Goal: Task Accomplishment & Management: Complete application form

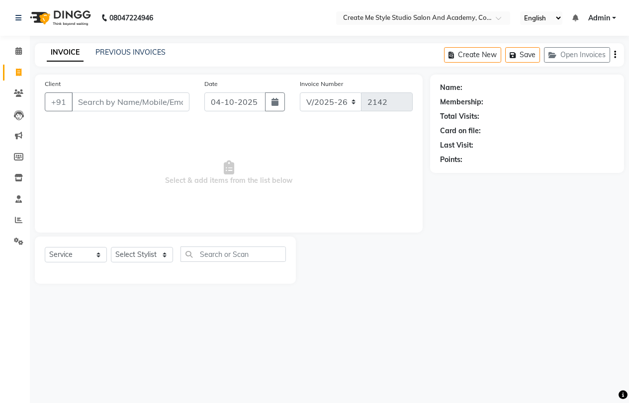
select select "8253"
select select "service"
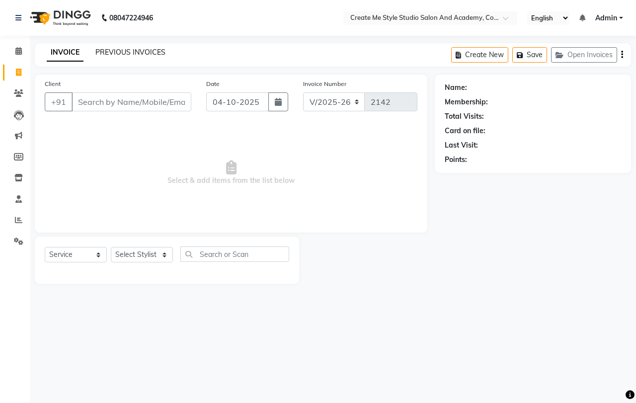
click at [122, 50] on link "PREVIOUS INVOICES" at bounding box center [130, 52] width 70 height 9
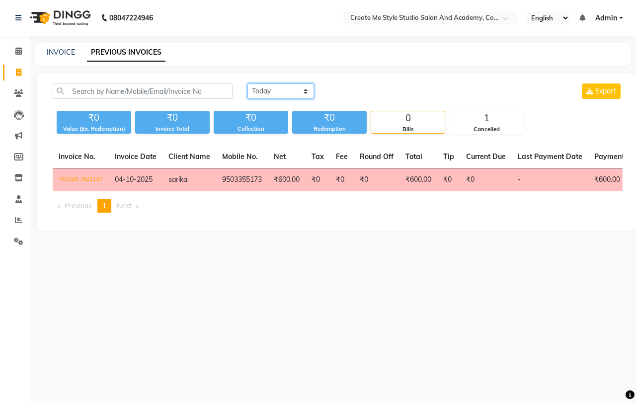
click at [298, 91] on select "[DATE] [DATE] Custom Range" at bounding box center [280, 90] width 67 height 15
click at [247, 83] on select "[DATE] [DATE] Custom Range" at bounding box center [280, 90] width 67 height 15
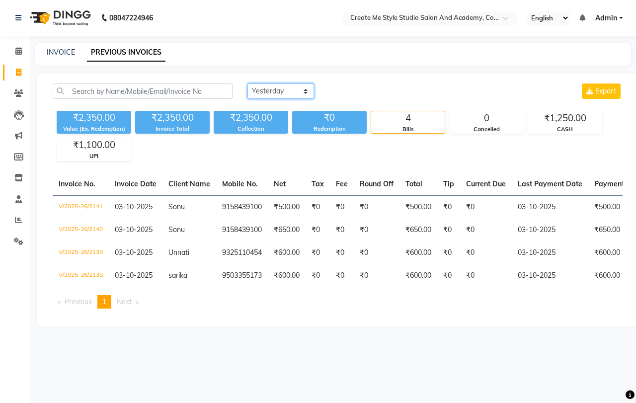
click at [291, 92] on select "[DATE] [DATE] Custom Range" at bounding box center [280, 90] width 67 height 15
select select "range"
click at [247, 83] on select "[DATE] [DATE] Custom Range" at bounding box center [280, 90] width 67 height 15
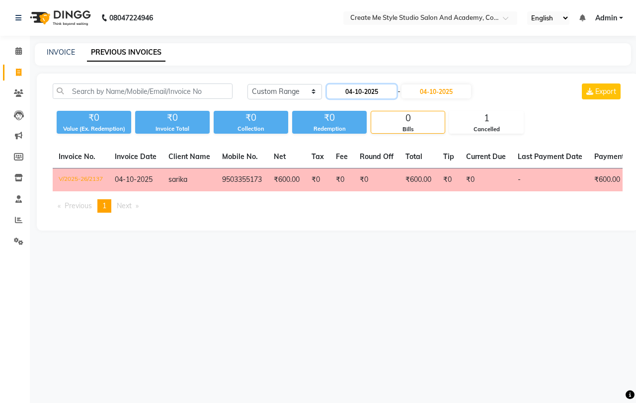
click at [353, 89] on input "04-10-2025" at bounding box center [362, 91] width 70 height 14
select select "10"
select select "2025"
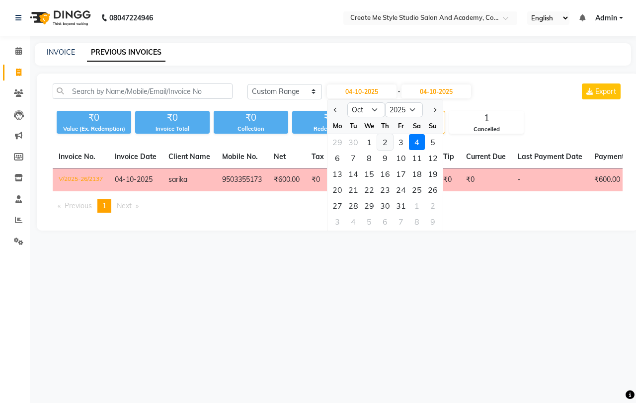
click at [388, 144] on div "2" at bounding box center [385, 142] width 16 height 16
type input "02-10-2025"
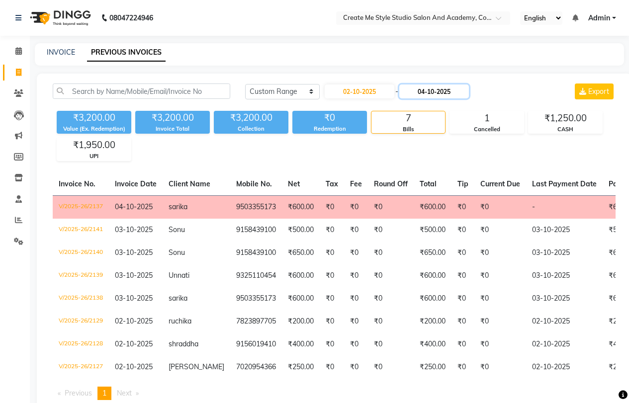
click at [433, 90] on input "04-10-2025" at bounding box center [434, 91] width 70 height 14
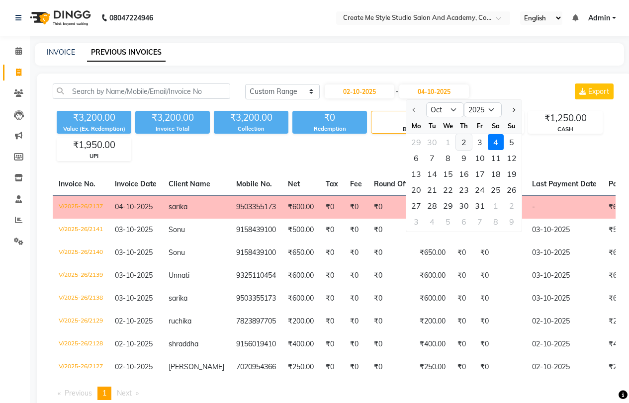
click at [462, 145] on div "2" at bounding box center [464, 142] width 16 height 16
type input "02-10-2025"
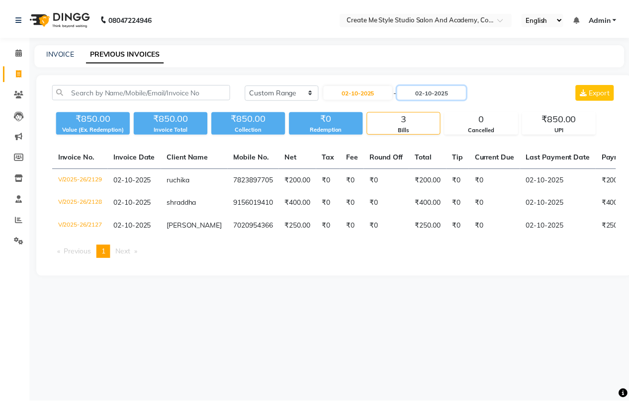
scroll to position [0, 0]
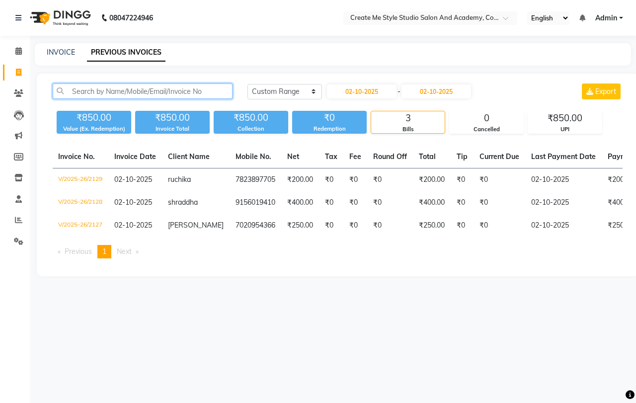
click at [147, 93] on input "text" at bounding box center [143, 90] width 180 height 15
type input "s"
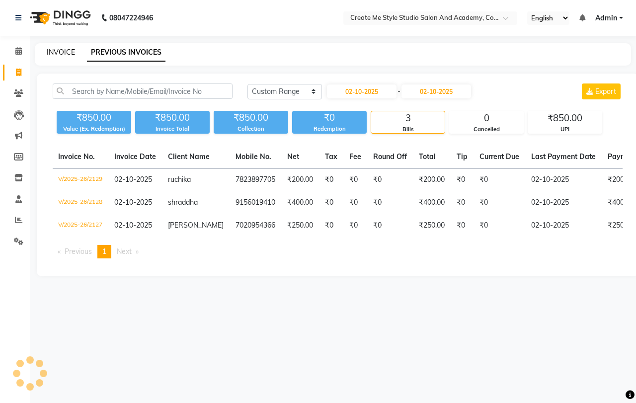
click at [63, 49] on link "INVOICE" at bounding box center [61, 52] width 28 height 9
select select "service"
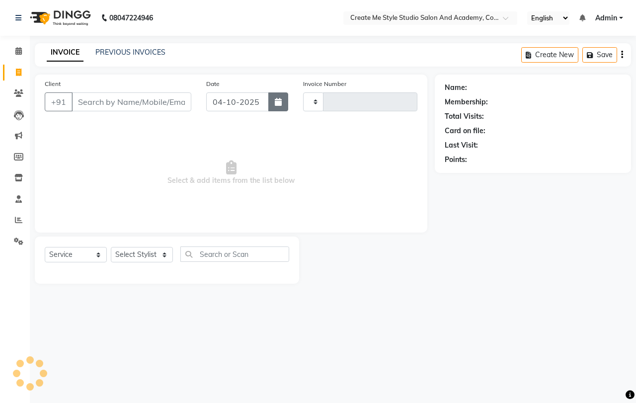
click at [273, 100] on button "button" at bounding box center [278, 101] width 20 height 19
select select "10"
select select "2025"
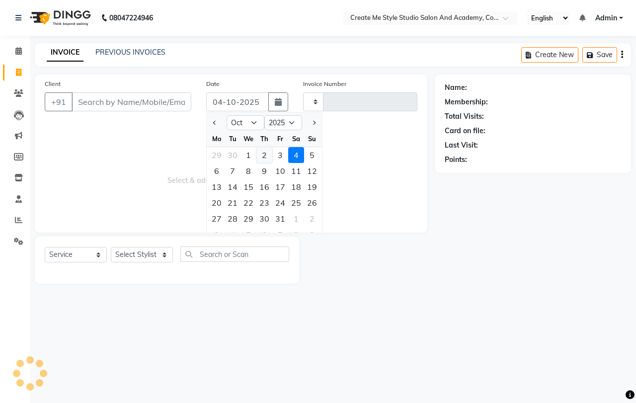
click at [267, 154] on div "2" at bounding box center [264, 155] width 16 height 16
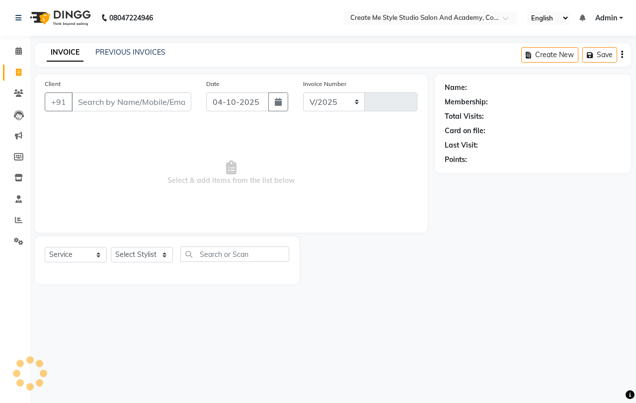
type input "02-10-2025"
select select "8253"
type input "2142"
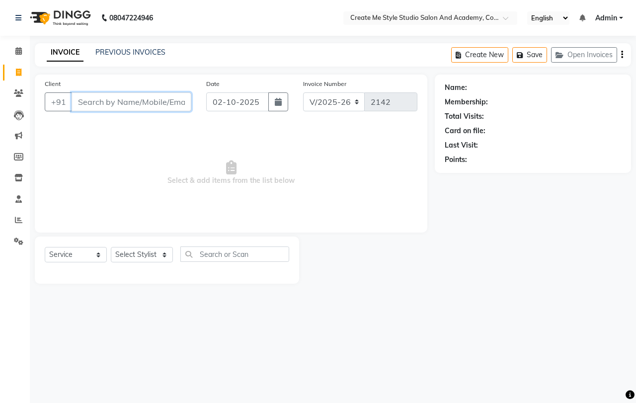
click at [87, 103] on input "Client" at bounding box center [132, 101] width 120 height 19
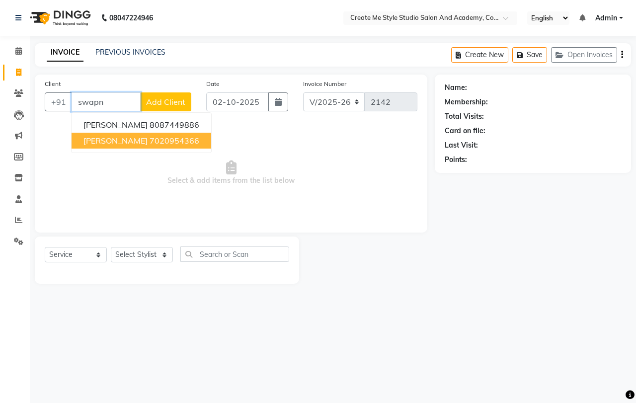
click at [150, 145] on ngb-highlight "7020954366" at bounding box center [175, 141] width 50 height 10
type input "7020954366"
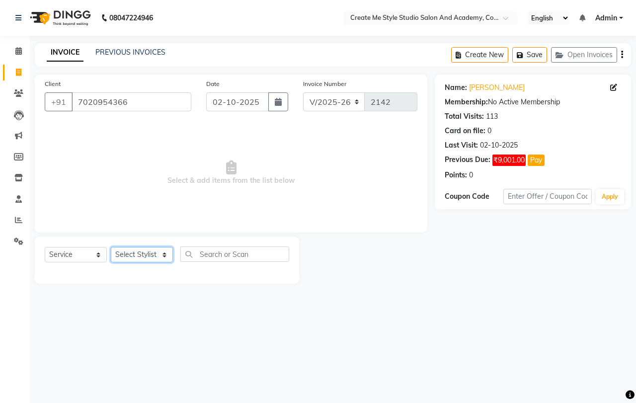
click at [150, 259] on select "Select Stylist [PERSON_NAME] sir Archana.B mam Archana.S mam TS [PERSON_NAME] m…" at bounding box center [142, 254] width 62 height 15
select select "85381"
click at [111, 247] on select "Select Stylist [PERSON_NAME] sir Archana.B mam Archana.S mam TS [PERSON_NAME] m…" at bounding box center [142, 254] width 62 height 15
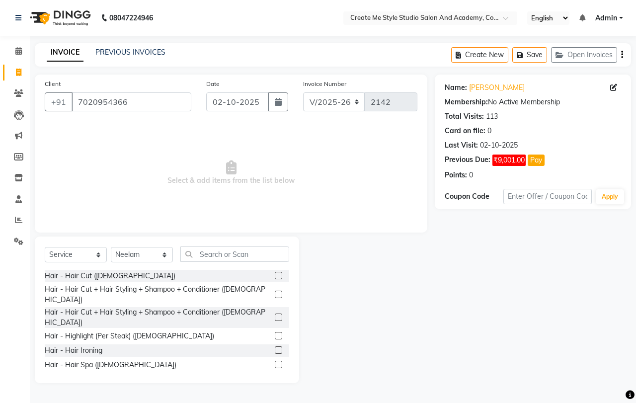
click at [275, 346] on label at bounding box center [278, 349] width 7 height 7
click at [275, 347] on input "checkbox" at bounding box center [278, 350] width 6 height 6
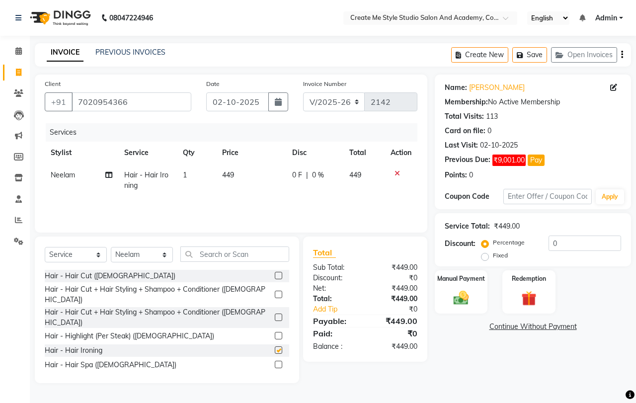
checkbox input "false"
click at [245, 177] on td "449" at bounding box center [251, 180] width 70 height 33
select select "85381"
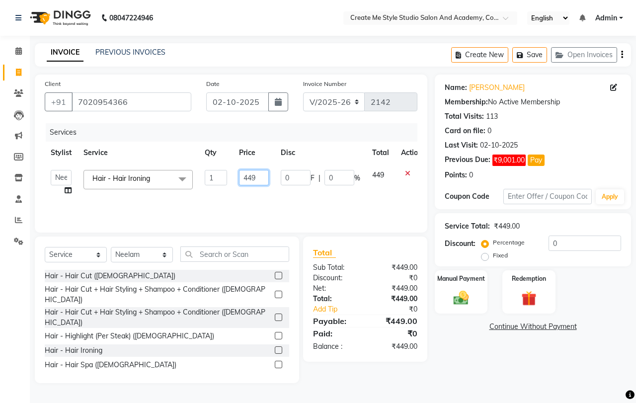
click at [260, 174] on input "449" at bounding box center [254, 177] width 30 height 15
type input "4"
type input "500"
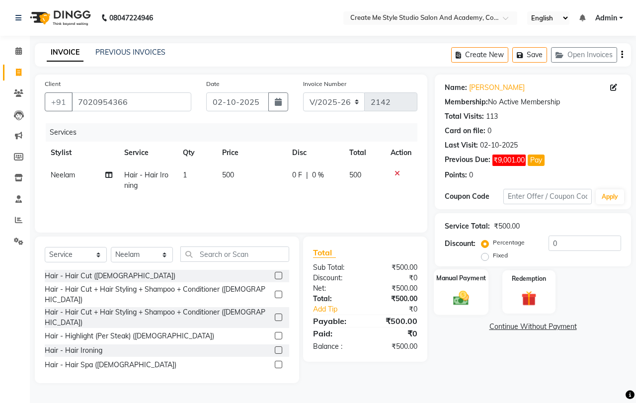
click at [452, 289] on img at bounding box center [461, 298] width 26 height 18
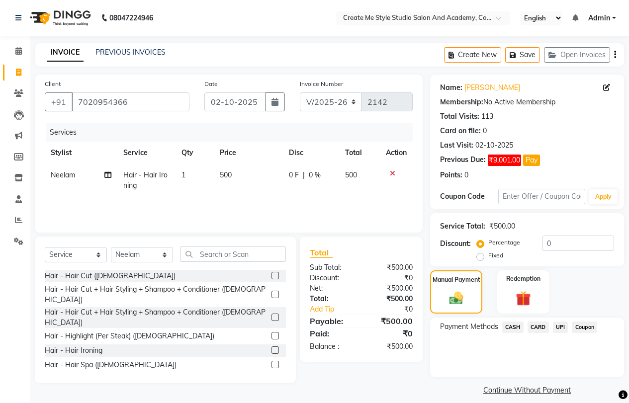
click at [561, 325] on span "UPI" at bounding box center [560, 326] width 15 height 11
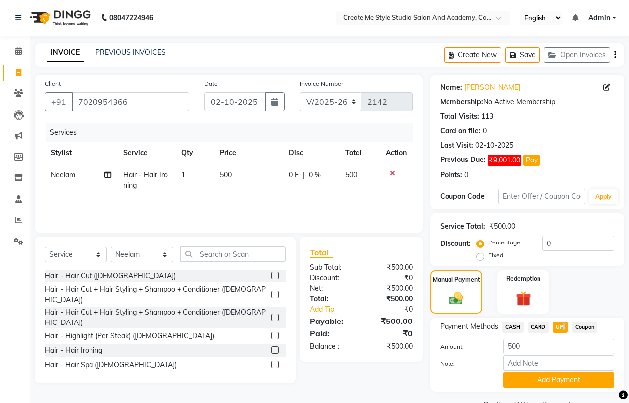
click at [550, 376] on button "Add Payment" at bounding box center [558, 379] width 111 height 15
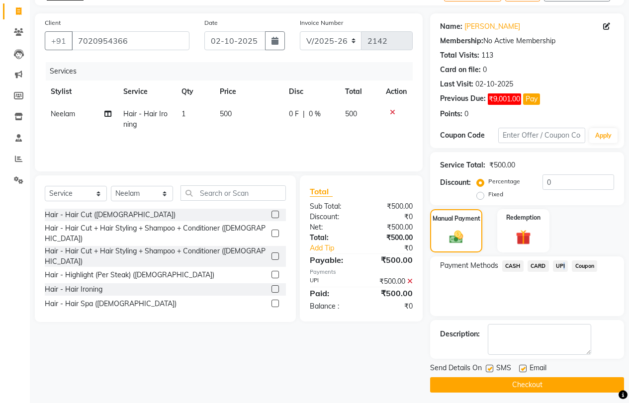
scroll to position [66, 0]
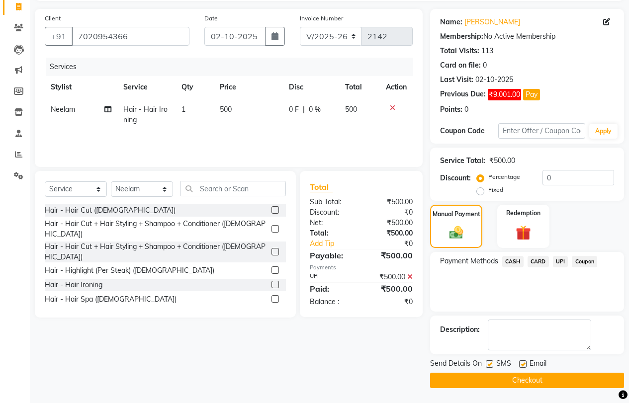
click at [522, 366] on label at bounding box center [522, 363] width 7 height 7
click at [522, 366] on input "checkbox" at bounding box center [522, 364] width 6 height 6
checkbox input "false"
click at [487, 363] on label at bounding box center [488, 363] width 7 height 7
click at [487, 363] on input "checkbox" at bounding box center [488, 364] width 6 height 6
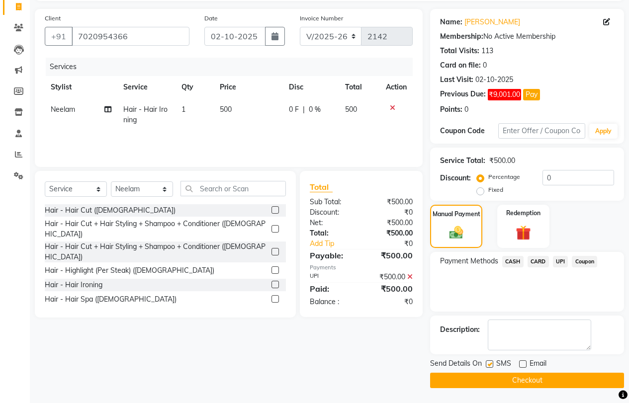
checkbox input "false"
click at [482, 380] on button "Checkout" at bounding box center [527, 380] width 194 height 15
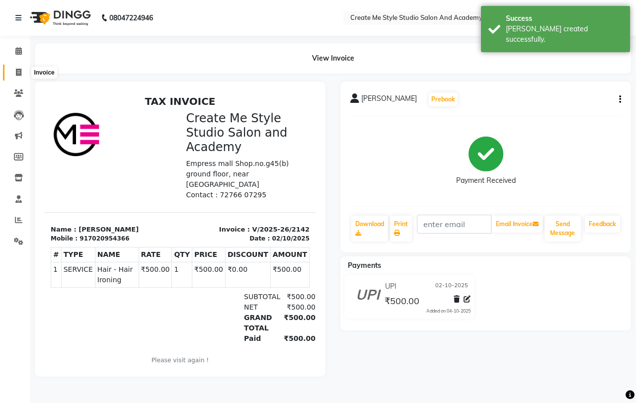
click at [17, 73] on icon at bounding box center [18, 72] width 5 height 7
select select "service"
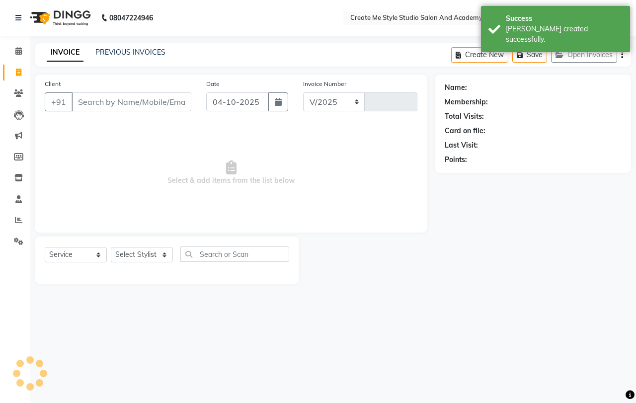
select select "8253"
type input "2143"
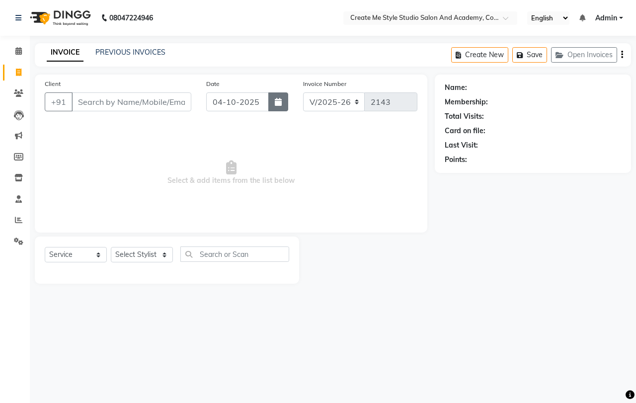
click at [273, 103] on button "button" at bounding box center [278, 101] width 20 height 19
select select "10"
select select "2025"
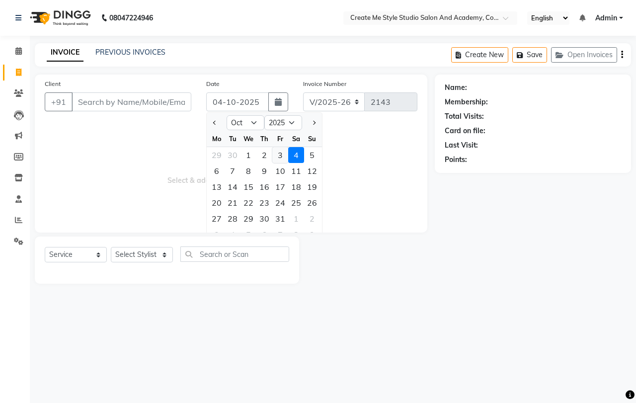
click at [276, 153] on div "3" at bounding box center [280, 155] width 16 height 16
type input "03-10-2025"
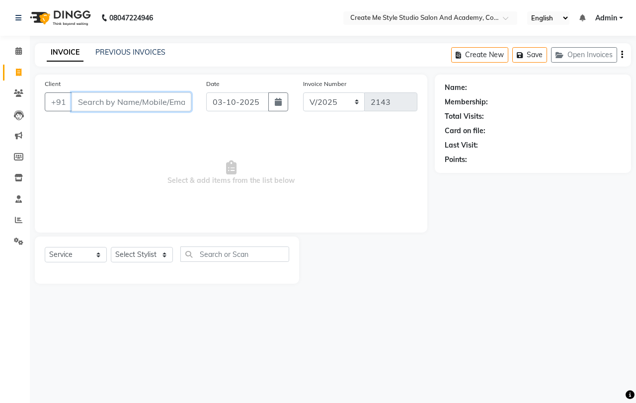
click at [104, 103] on input "Client" at bounding box center [132, 101] width 120 height 19
type input "9370182277"
click at [165, 103] on span "Add Client" at bounding box center [165, 102] width 39 height 10
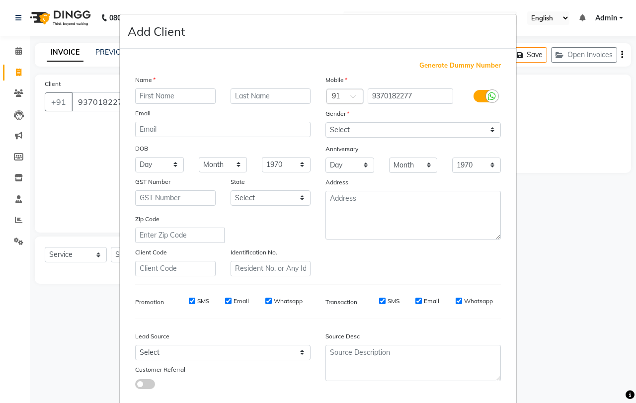
click at [162, 95] on input "text" at bounding box center [175, 95] width 80 height 15
type input "[PERSON_NAME]"
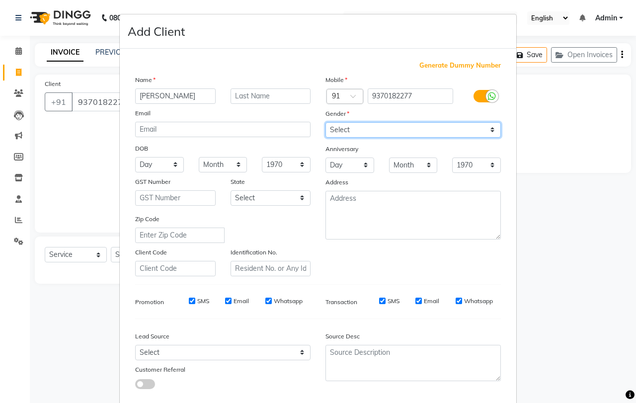
click at [343, 133] on select "Select [DEMOGRAPHIC_DATA] [DEMOGRAPHIC_DATA] Other Prefer Not To Say" at bounding box center [412, 129] width 175 height 15
select select "[DEMOGRAPHIC_DATA]"
click at [325, 122] on select "Select [DEMOGRAPHIC_DATA] [DEMOGRAPHIC_DATA] Other Prefer Not To Say" at bounding box center [412, 129] width 175 height 15
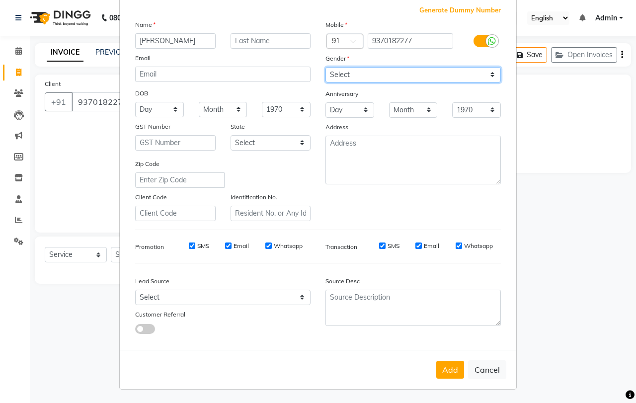
scroll to position [56, 0]
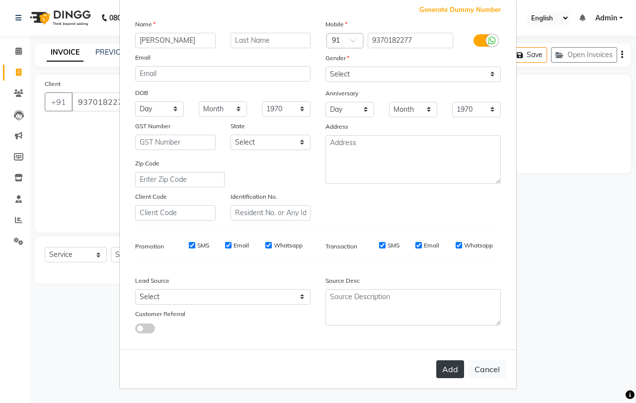
click at [447, 372] on button "Add" at bounding box center [450, 369] width 28 height 18
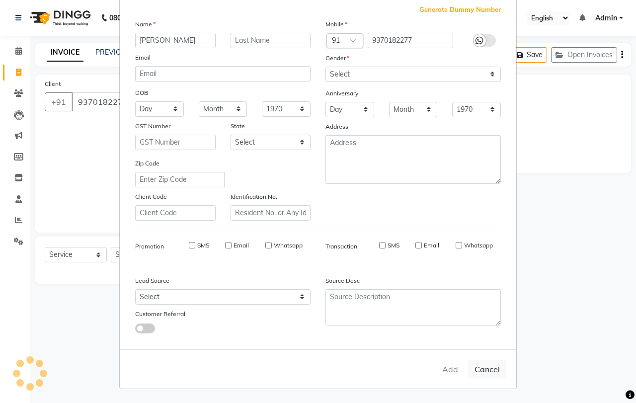
select select
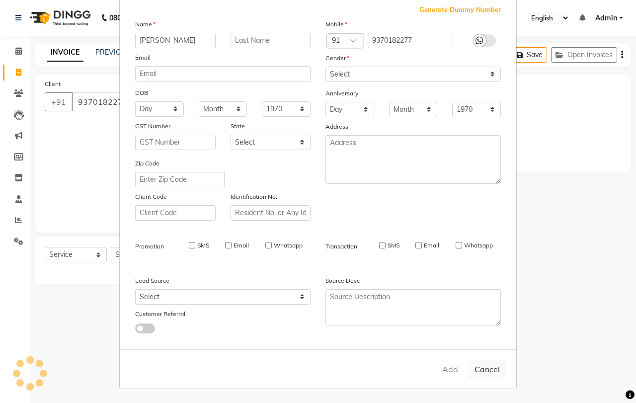
select select
checkbox input "false"
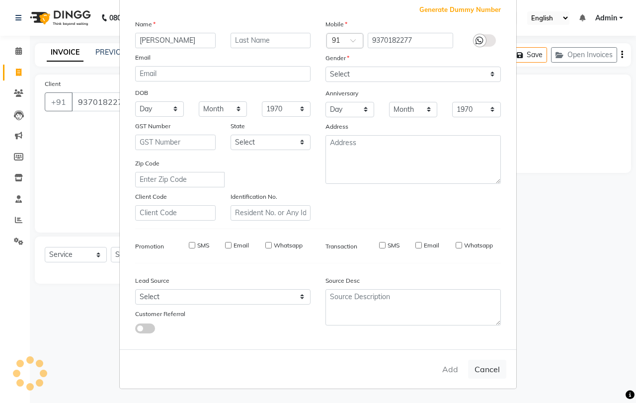
checkbox input "false"
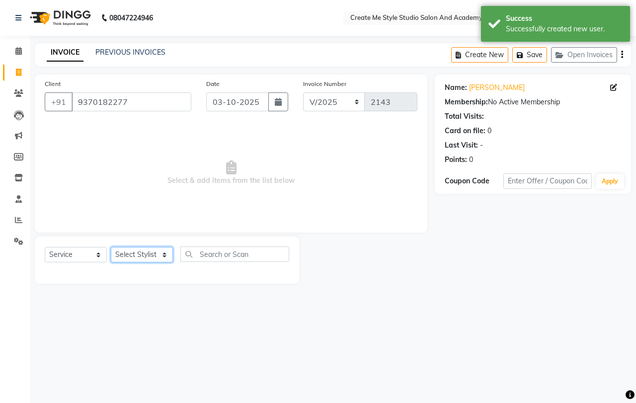
click at [133, 254] on select "Select Stylist [PERSON_NAME] sir Archana.B mam Archana.S mam TS [PERSON_NAME] m…" at bounding box center [142, 254] width 62 height 15
select select "79113"
click at [111, 247] on select "Select Stylist [PERSON_NAME] sir Archana.B mam Archana.S mam TS [PERSON_NAME] m…" at bounding box center [142, 254] width 62 height 15
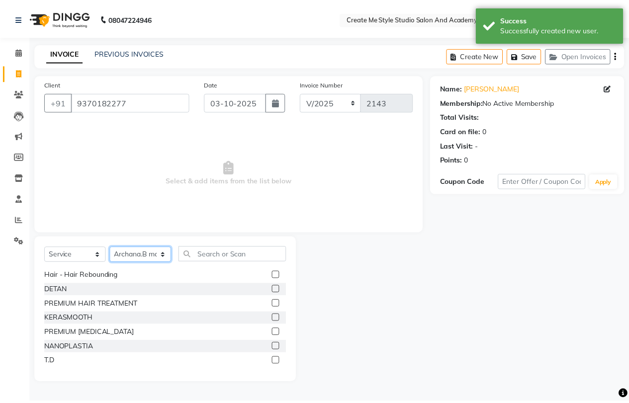
scroll to position [199, 0]
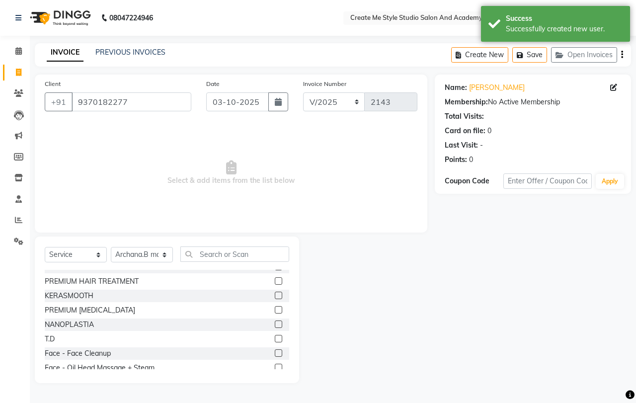
click at [275, 292] on label at bounding box center [278, 295] width 7 height 7
click at [275, 293] on input "checkbox" at bounding box center [278, 296] width 6 height 6
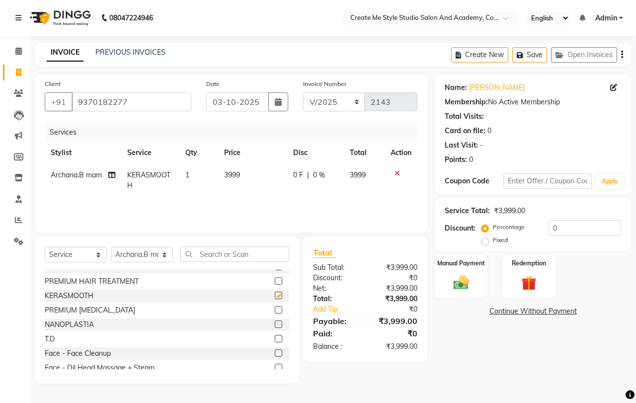
checkbox input "false"
click at [247, 170] on td "3999" at bounding box center [252, 180] width 69 height 33
select select "79113"
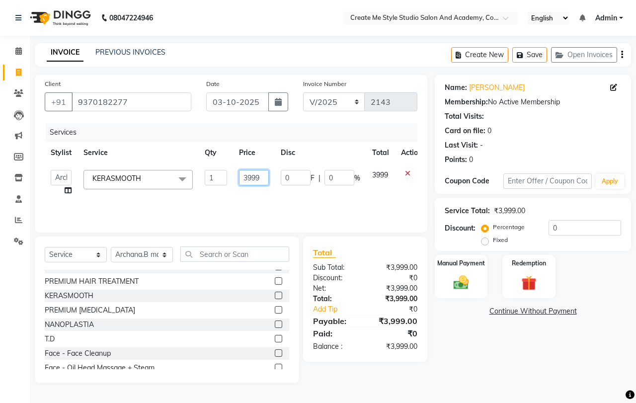
click at [262, 174] on input "3999" at bounding box center [254, 177] width 30 height 15
type input "3"
type input "4500"
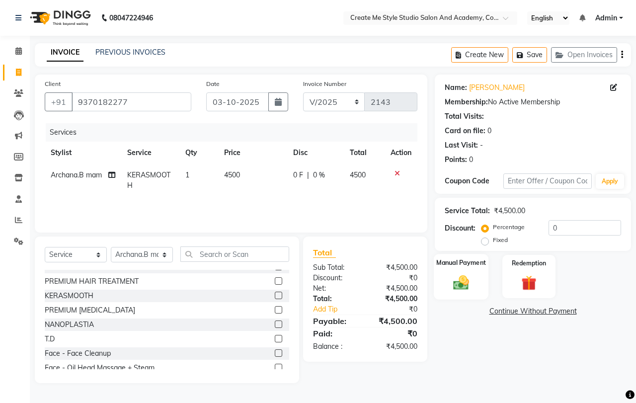
click at [466, 266] on label "Manual Payment" at bounding box center [461, 262] width 50 height 9
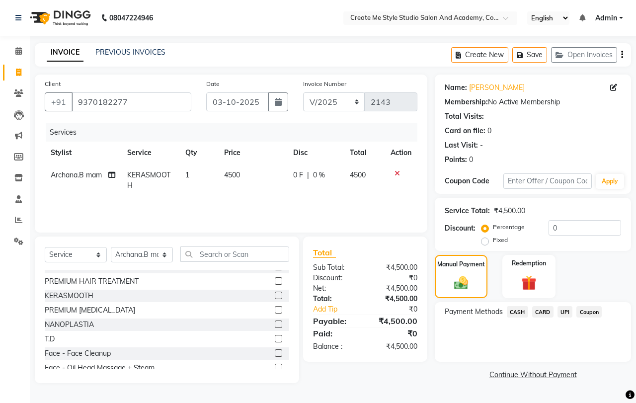
click at [564, 311] on span "UPI" at bounding box center [564, 311] width 15 height 11
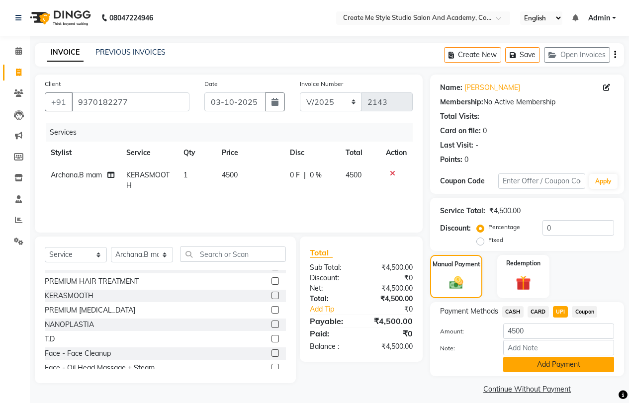
click at [550, 361] on button "Add Payment" at bounding box center [558, 364] width 111 height 15
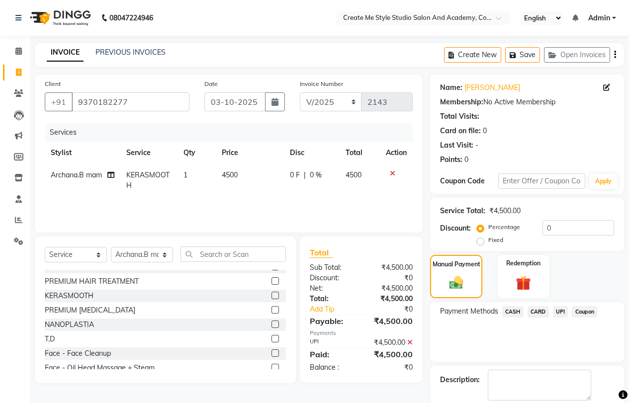
scroll to position [50, 0]
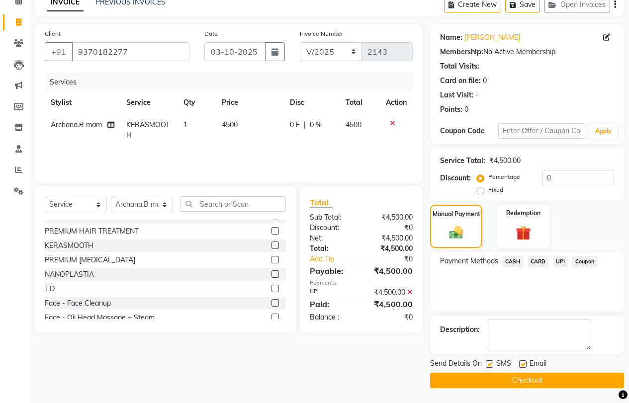
click at [535, 382] on button "Checkout" at bounding box center [527, 380] width 194 height 15
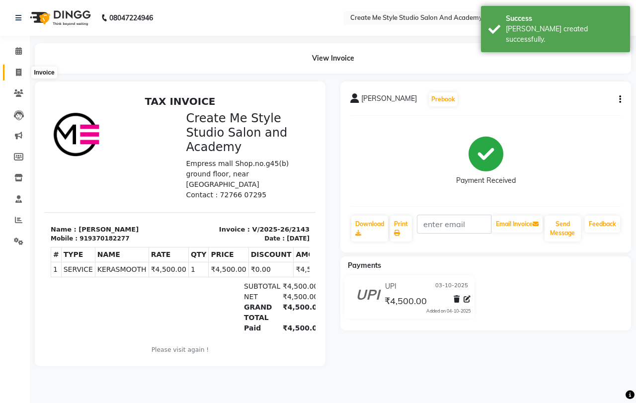
click at [22, 74] on span at bounding box center [18, 72] width 17 height 11
select select "service"
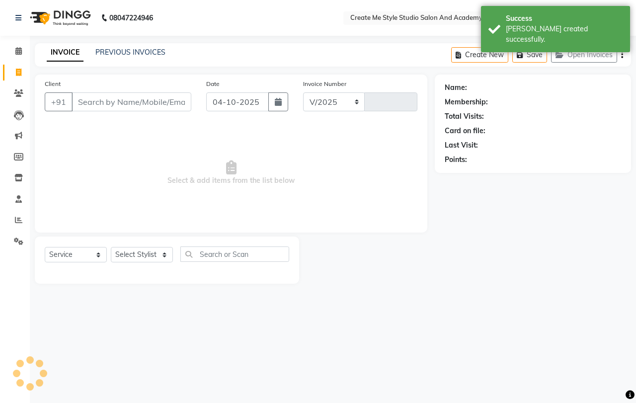
select select "8253"
type input "2144"
click at [271, 96] on button "button" at bounding box center [278, 101] width 20 height 19
select select "10"
select select "2025"
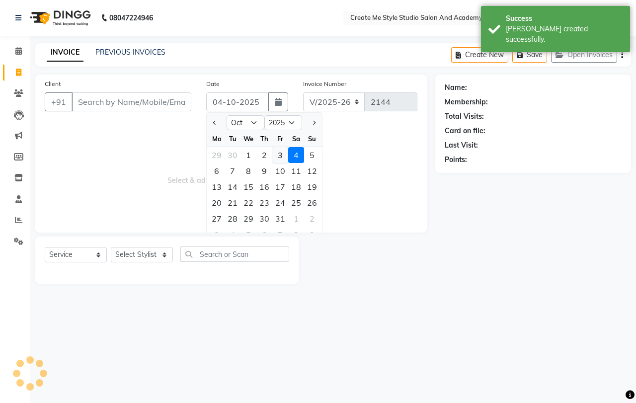
click at [275, 150] on div "3" at bounding box center [280, 155] width 16 height 16
type input "03-10-2025"
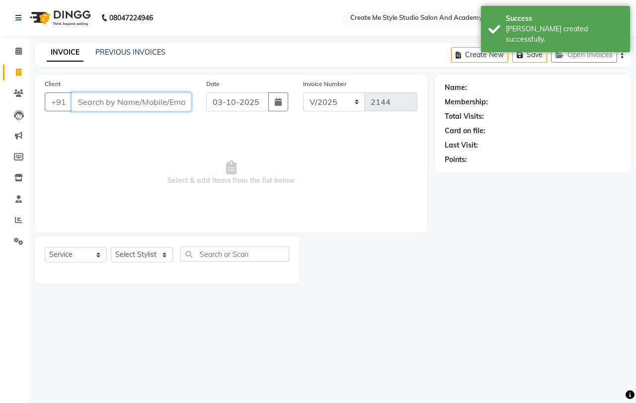
click at [100, 100] on input "Client" at bounding box center [132, 101] width 120 height 19
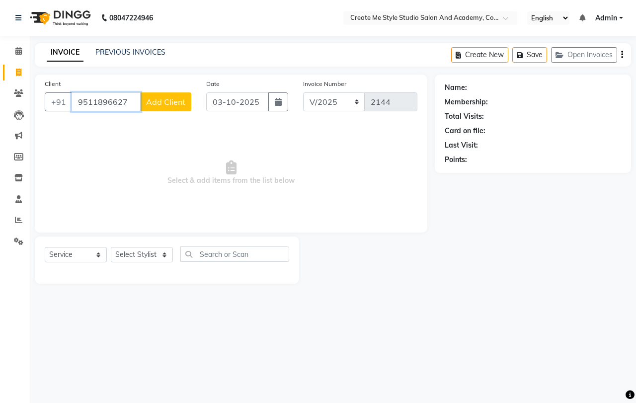
type input "9511896627"
click at [164, 102] on span "Add Client" at bounding box center [165, 102] width 39 height 10
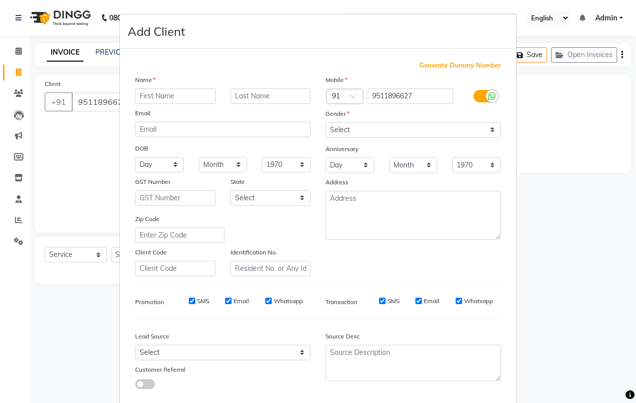
click at [149, 94] on input "text" at bounding box center [175, 95] width 80 height 15
type input "priyanka"
click at [360, 129] on select "Select [DEMOGRAPHIC_DATA] [DEMOGRAPHIC_DATA] Other Prefer Not To Say" at bounding box center [412, 129] width 175 height 15
select select "[DEMOGRAPHIC_DATA]"
click at [325, 122] on select "Select [DEMOGRAPHIC_DATA] [DEMOGRAPHIC_DATA] Other Prefer Not To Say" at bounding box center [412, 129] width 175 height 15
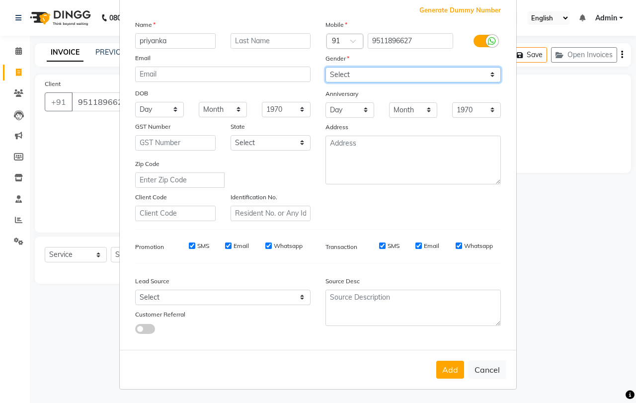
scroll to position [56, 0]
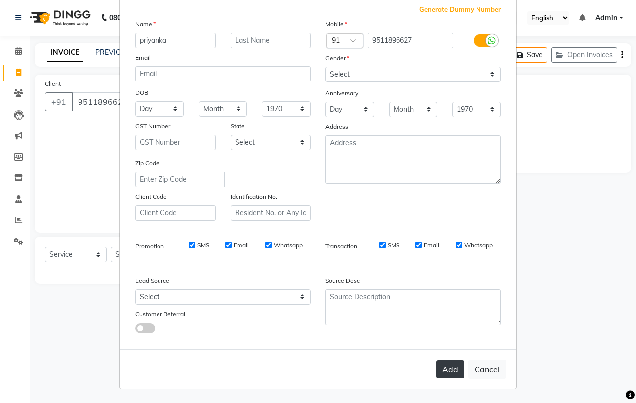
click at [440, 369] on button "Add" at bounding box center [450, 369] width 28 height 18
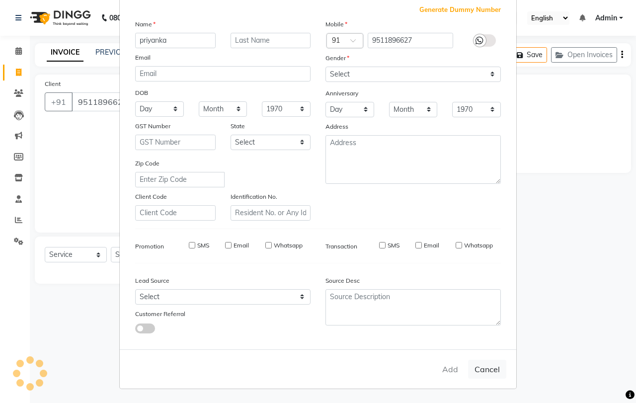
select select
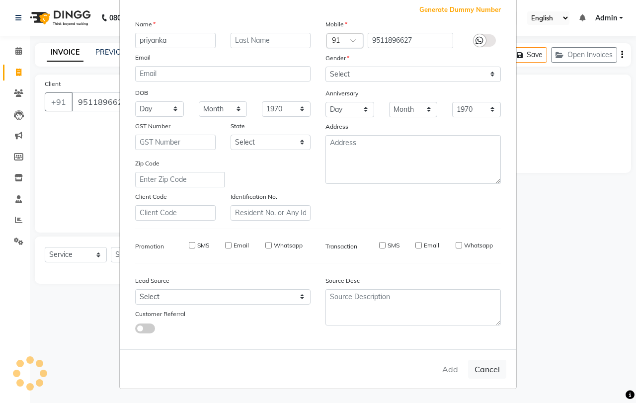
select select
checkbox input "false"
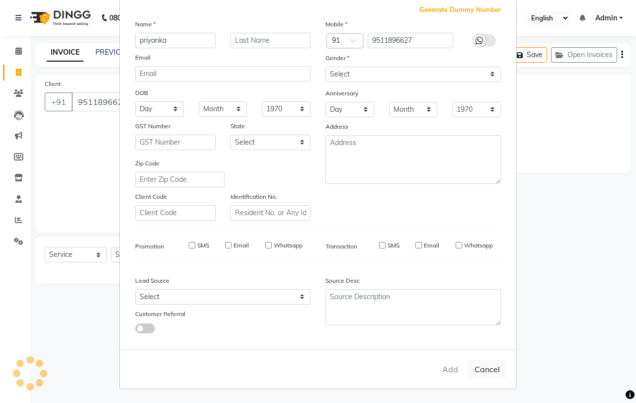
checkbox input "false"
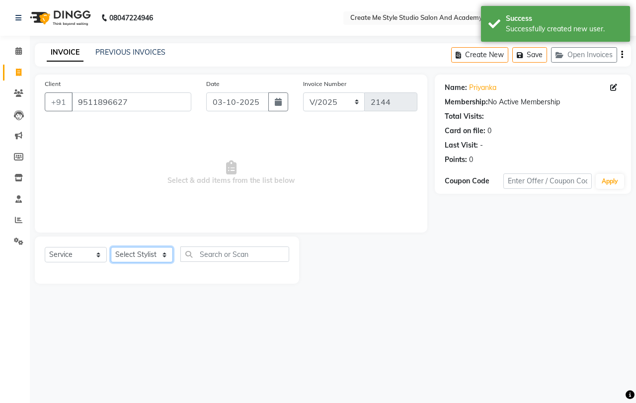
click at [139, 255] on select "Select Stylist [PERSON_NAME] sir Archana.B mam Archana.S mam TS [PERSON_NAME] m…" at bounding box center [142, 254] width 62 height 15
select select "79118"
click at [111, 247] on select "Select Stylist [PERSON_NAME] sir Archana.B mam Archana.S mam TS [PERSON_NAME] m…" at bounding box center [142, 254] width 62 height 15
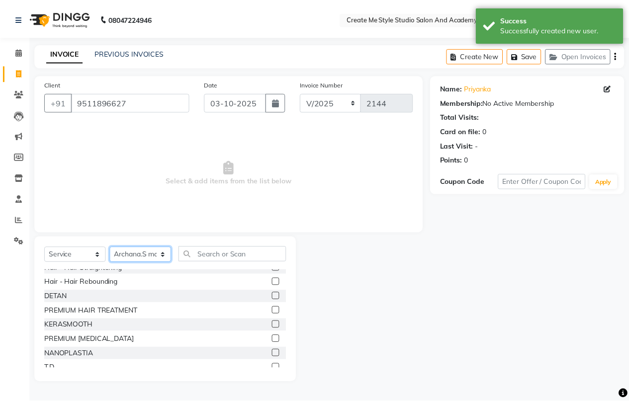
scroll to position [232, 0]
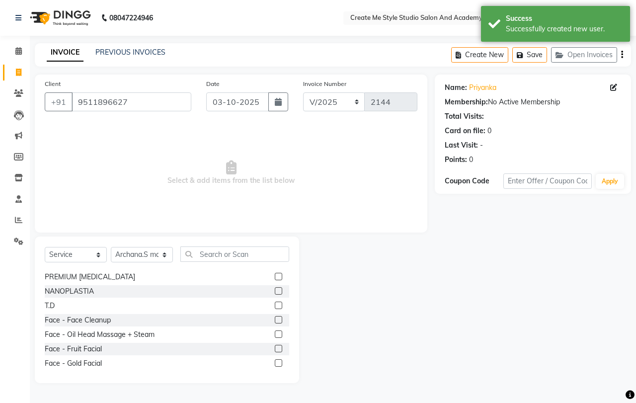
click at [275, 374] on label at bounding box center [278, 377] width 7 height 7
click at [275, 375] on input "checkbox" at bounding box center [278, 378] width 6 height 6
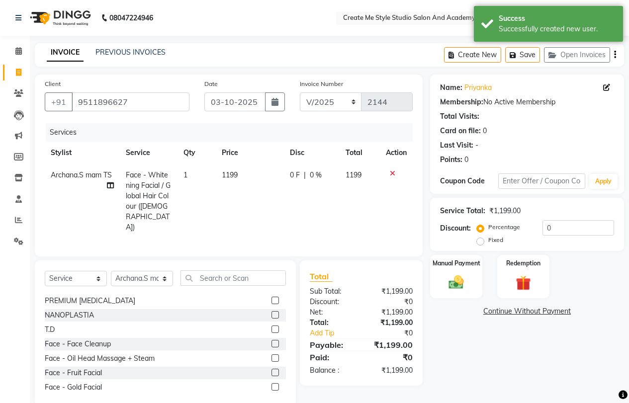
checkbox input "false"
click at [250, 174] on td "1199" at bounding box center [250, 201] width 68 height 75
select select "79118"
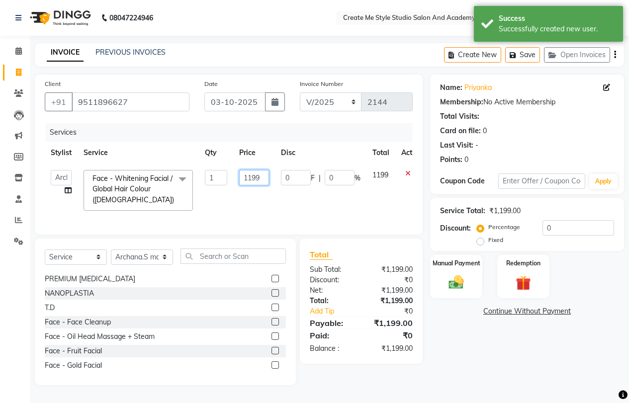
click at [264, 175] on input "1199" at bounding box center [254, 177] width 30 height 15
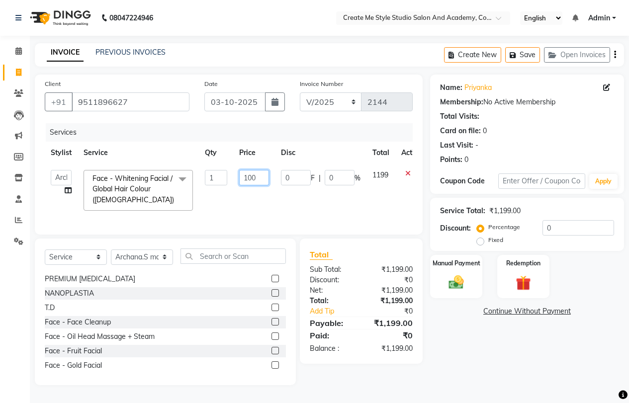
type input "1000"
click at [452, 274] on img at bounding box center [455, 282] width 25 height 18
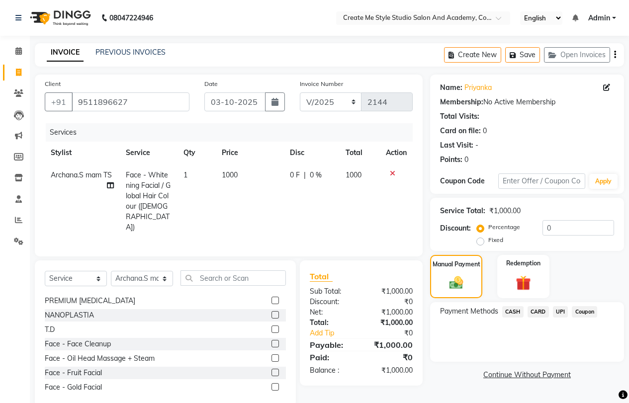
click at [558, 310] on span "UPI" at bounding box center [560, 311] width 15 height 11
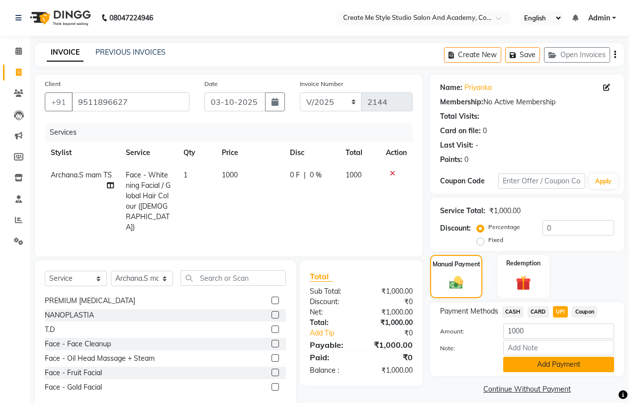
click at [541, 364] on button "Add Payment" at bounding box center [558, 364] width 111 height 15
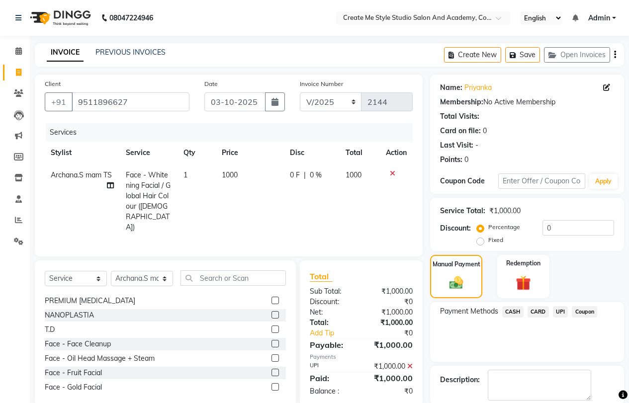
scroll to position [50, 0]
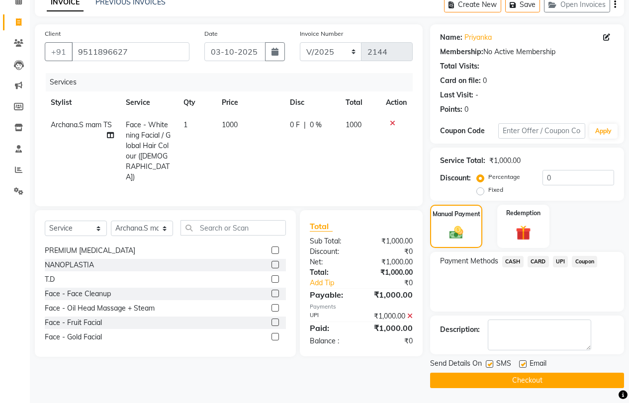
click at [525, 382] on button "Checkout" at bounding box center [527, 380] width 194 height 15
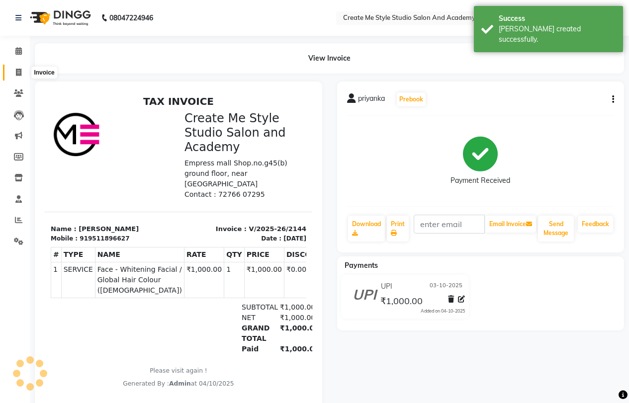
click at [17, 72] on icon at bounding box center [18, 72] width 5 height 7
select select "service"
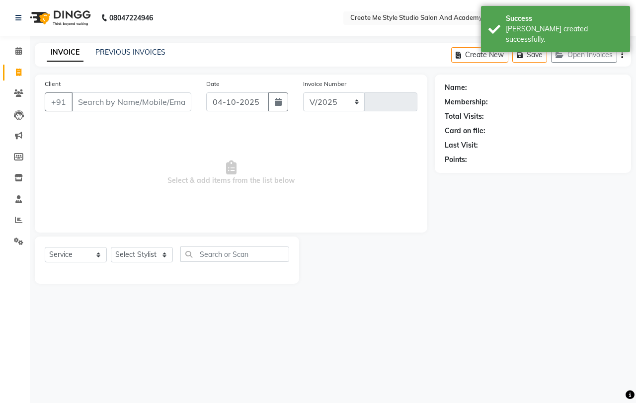
select select "8253"
type input "2145"
click at [275, 106] on button "button" at bounding box center [278, 101] width 20 height 19
select select "10"
select select "2025"
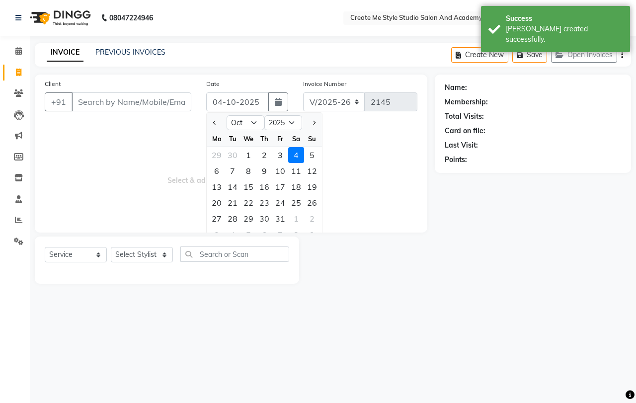
click at [281, 156] on div "3" at bounding box center [280, 155] width 16 height 16
type input "03-10-2025"
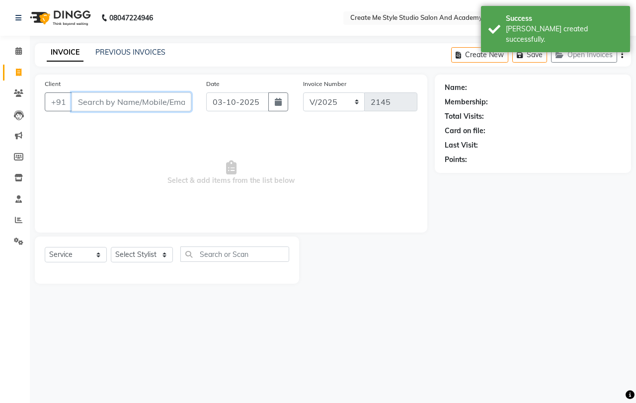
click at [126, 104] on input "Client" at bounding box center [132, 101] width 120 height 19
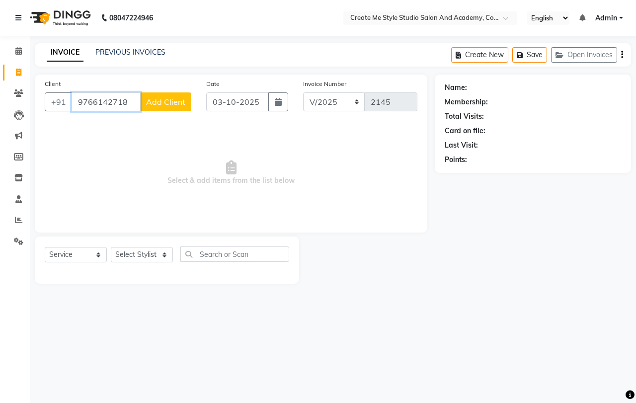
type input "9766142718"
click at [168, 101] on span "Add Client" at bounding box center [165, 102] width 39 height 10
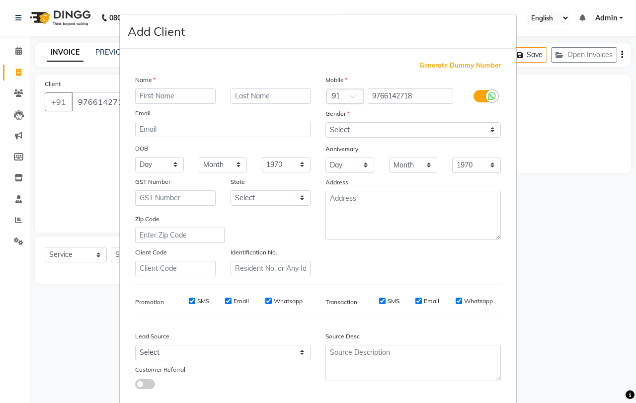
click at [167, 95] on input "text" at bounding box center [175, 95] width 80 height 15
type input "pooja"
click at [366, 131] on select "Select [DEMOGRAPHIC_DATA] [DEMOGRAPHIC_DATA] Other Prefer Not To Say" at bounding box center [412, 129] width 175 height 15
select select "[DEMOGRAPHIC_DATA]"
click at [325, 122] on select "Select [DEMOGRAPHIC_DATA] [DEMOGRAPHIC_DATA] Other Prefer Not To Say" at bounding box center [412, 129] width 175 height 15
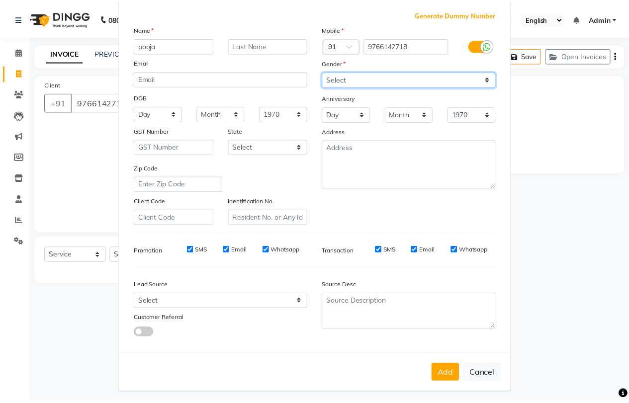
scroll to position [56, 0]
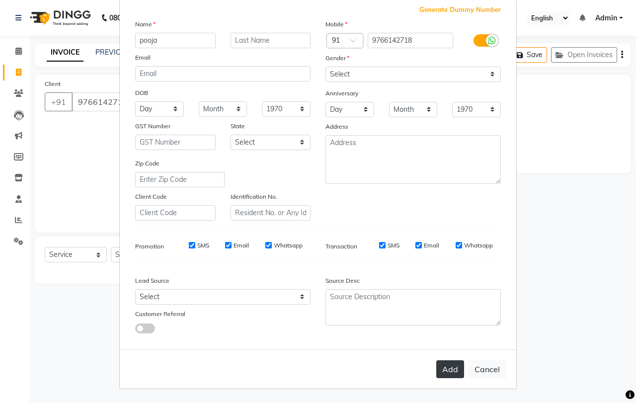
click at [444, 372] on button "Add" at bounding box center [450, 369] width 28 height 18
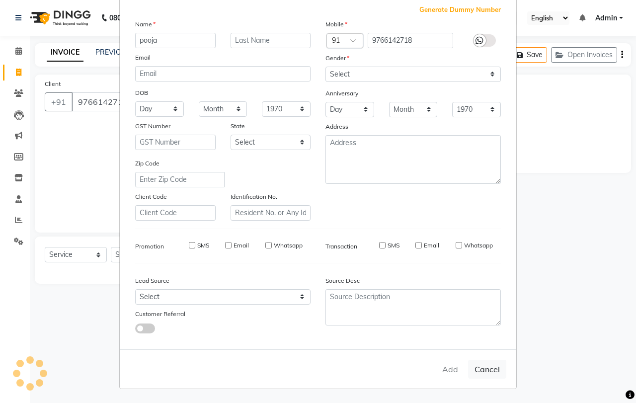
select select
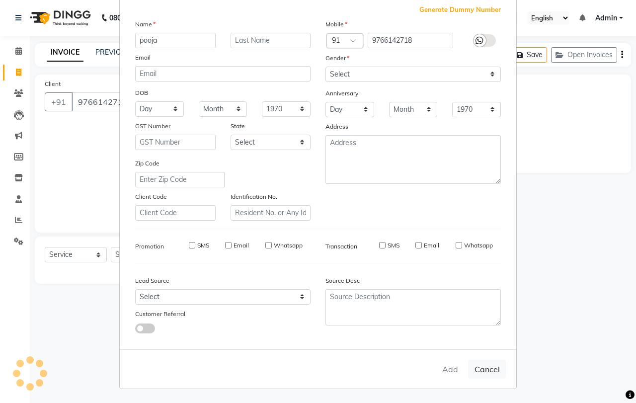
select select
checkbox input "false"
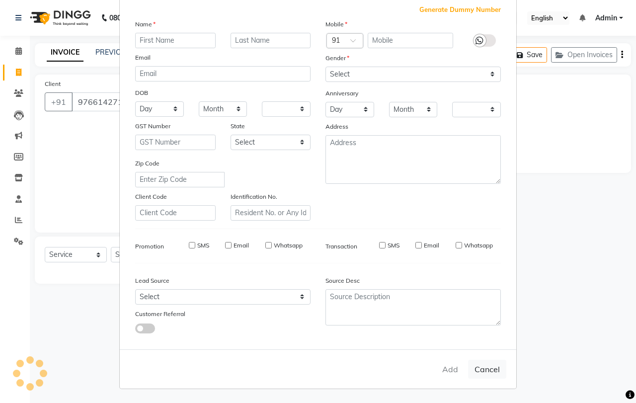
checkbox input "false"
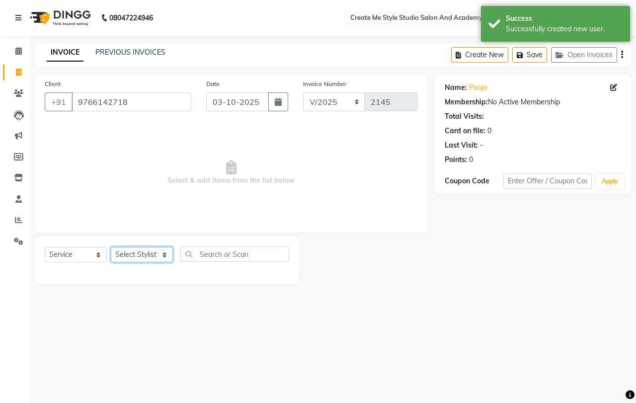
click at [160, 257] on select "Select Stylist [PERSON_NAME] sir Archana.B mam Archana.S mam TS [PERSON_NAME] m…" at bounding box center [142, 254] width 62 height 15
select select "85381"
click at [111, 247] on select "Select Stylist [PERSON_NAME] sir Archana.B mam Archana.S mam TS [PERSON_NAME] m…" at bounding box center [142, 254] width 62 height 15
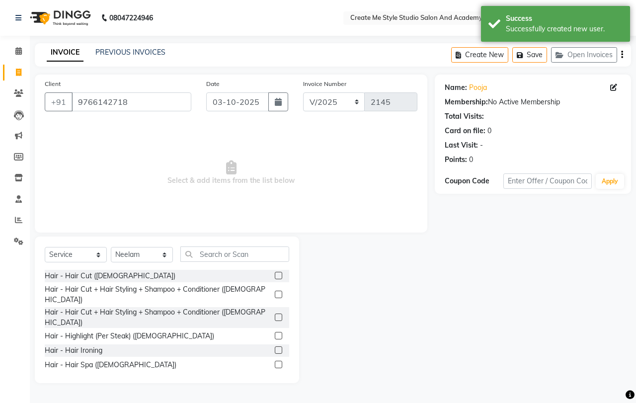
click at [275, 314] on label at bounding box center [278, 317] width 7 height 7
click at [275, 315] on input "checkbox" at bounding box center [278, 318] width 6 height 6
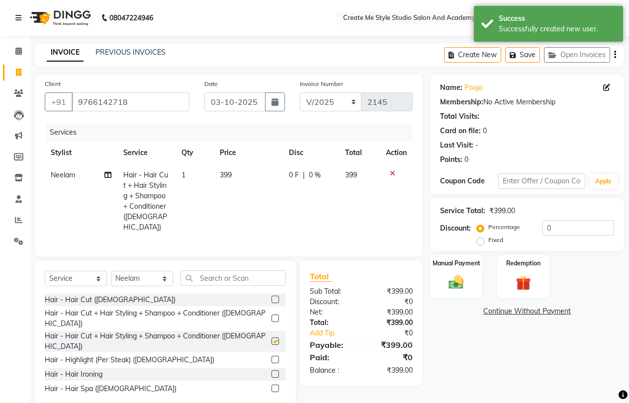
checkbox input "false"
click at [244, 176] on td "399" at bounding box center [248, 201] width 69 height 75
select select "85381"
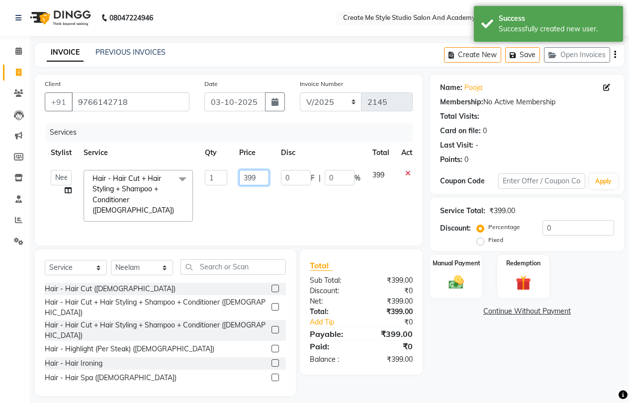
click at [260, 177] on input "399" at bounding box center [254, 177] width 30 height 15
type input "3"
type input "400"
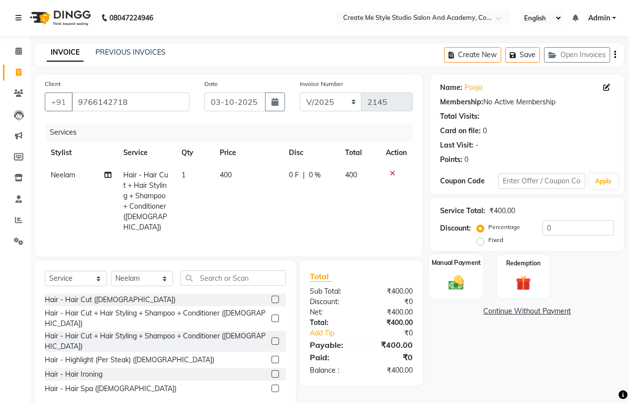
click at [460, 270] on div "Manual Payment" at bounding box center [456, 276] width 54 height 45
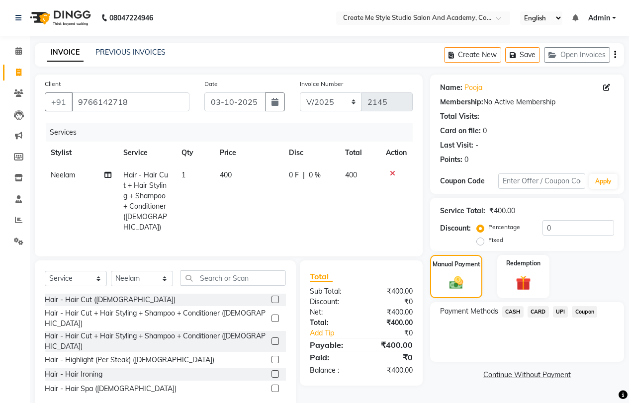
click at [561, 309] on span "UPI" at bounding box center [560, 311] width 15 height 11
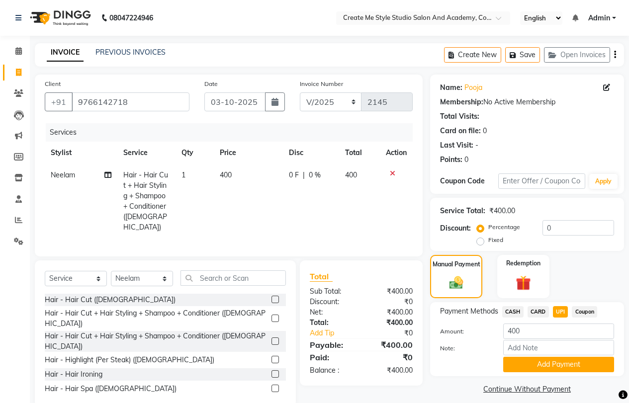
click at [540, 372] on div "Payment Methods CASH CARD UPI Coupon Amount: 400 Note: Add Payment" at bounding box center [527, 339] width 194 height 74
click at [540, 364] on button "Add Payment" at bounding box center [558, 364] width 111 height 15
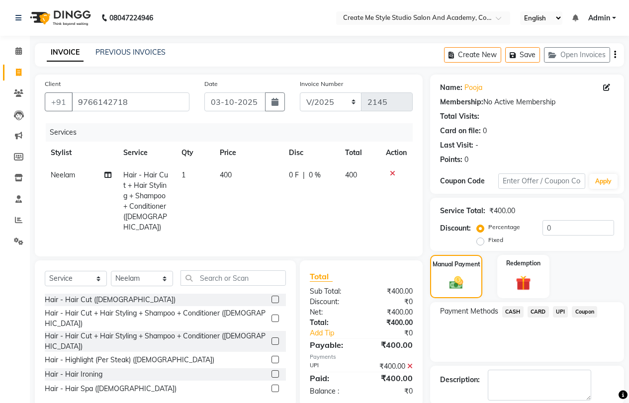
scroll to position [50, 0]
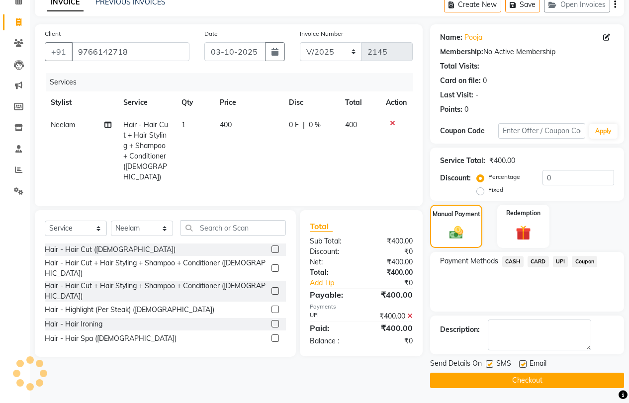
click at [516, 377] on button "Checkout" at bounding box center [527, 380] width 194 height 15
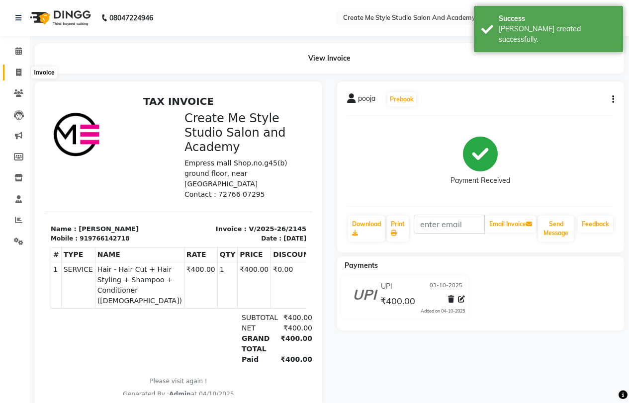
click at [21, 73] on icon at bounding box center [18, 72] width 5 height 7
select select "service"
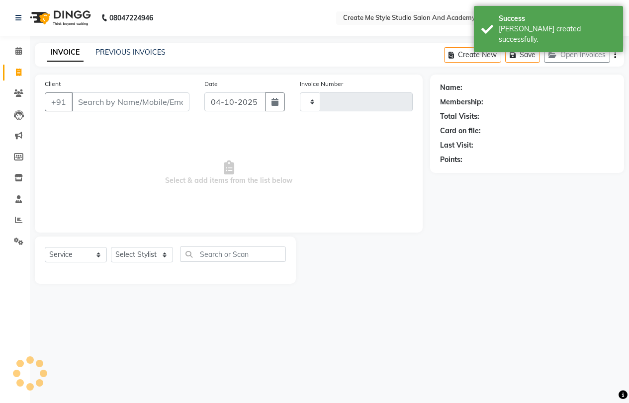
type input "2146"
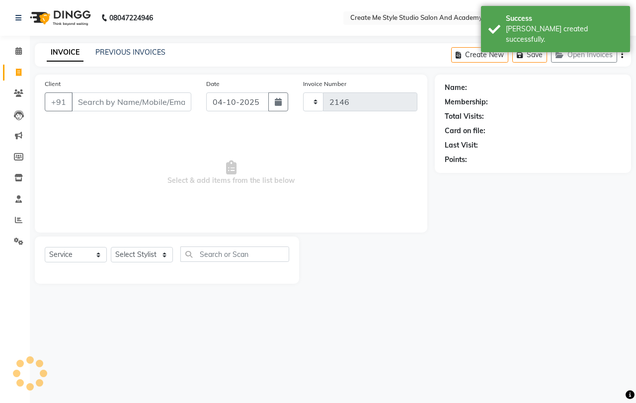
select select "8253"
click at [281, 101] on icon "button" at bounding box center [278, 102] width 7 height 8
select select "10"
select select "2025"
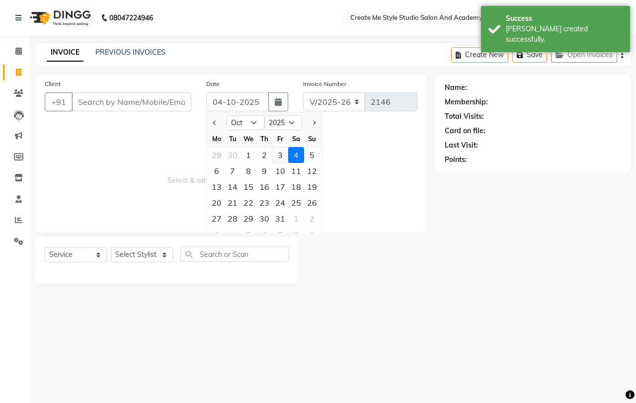
click at [281, 155] on div "3" at bounding box center [280, 155] width 16 height 16
type input "03-10-2025"
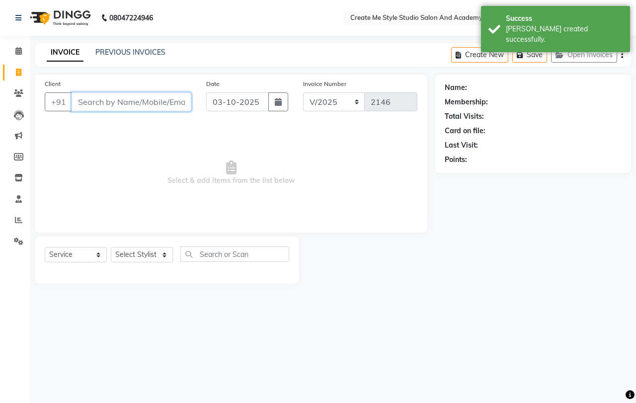
click at [119, 99] on input "Client" at bounding box center [132, 101] width 120 height 19
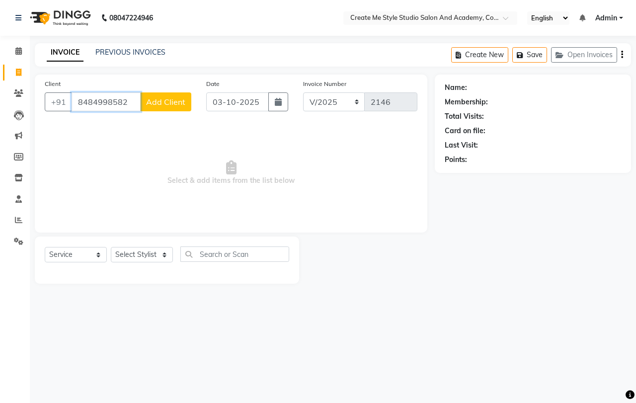
type input "8484998582"
click at [173, 100] on span "Add Client" at bounding box center [165, 102] width 39 height 10
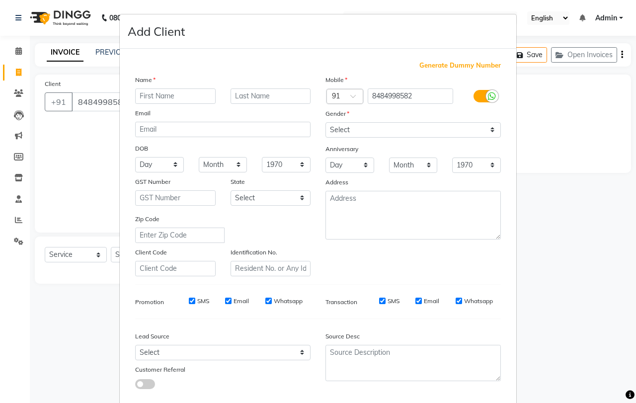
click at [179, 96] on input "text" at bounding box center [175, 95] width 80 height 15
type input "shruti"
click at [390, 131] on select "Select [DEMOGRAPHIC_DATA] [DEMOGRAPHIC_DATA] Other Prefer Not To Say" at bounding box center [412, 129] width 175 height 15
select select "[DEMOGRAPHIC_DATA]"
click at [325, 122] on select "Select [DEMOGRAPHIC_DATA] [DEMOGRAPHIC_DATA] Other Prefer Not To Say" at bounding box center [412, 129] width 175 height 15
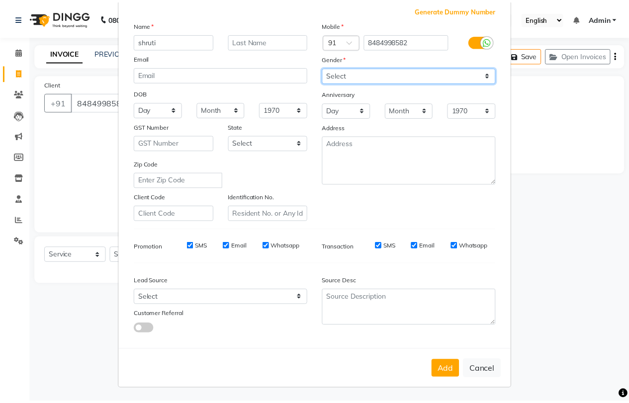
scroll to position [56, 0]
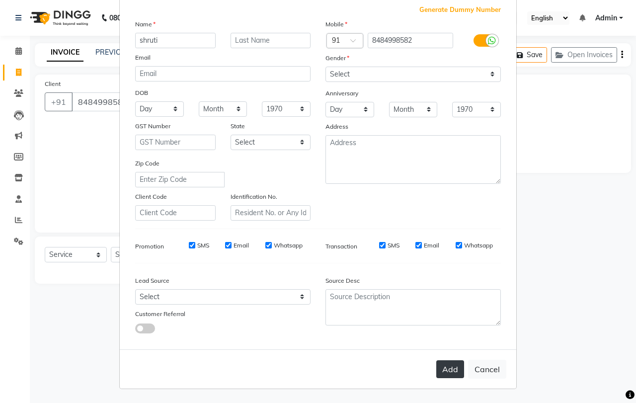
click at [449, 368] on button "Add" at bounding box center [450, 369] width 28 height 18
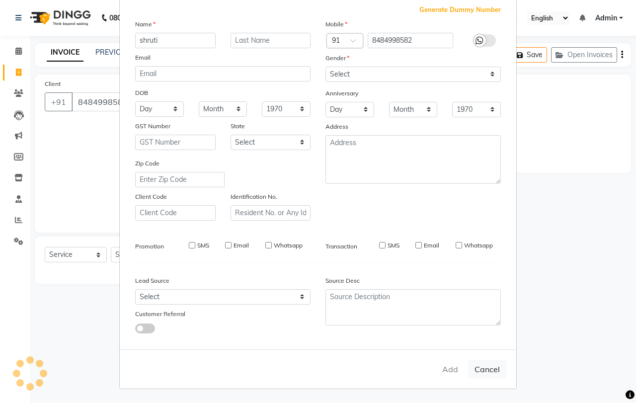
select select
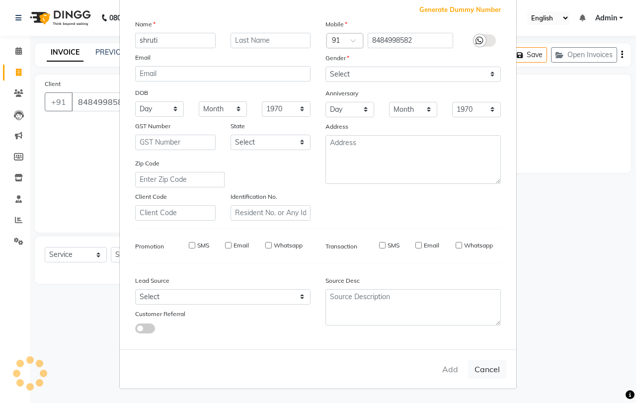
select select
checkbox input "false"
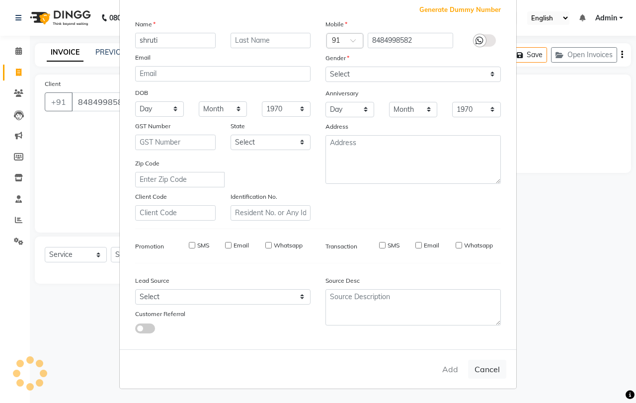
checkbox input "false"
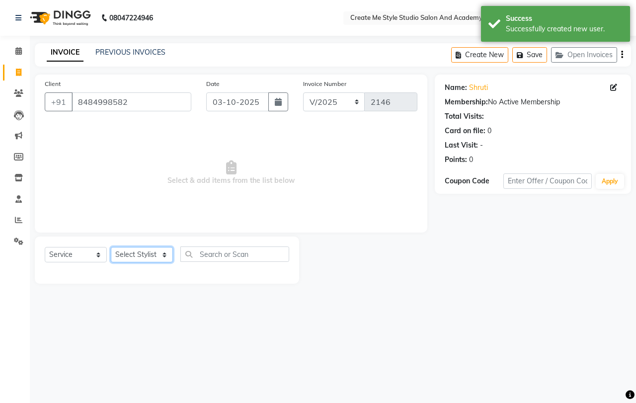
click at [154, 258] on select "Select Stylist [PERSON_NAME] sir Archana.B mam Archana.S mam TS [PERSON_NAME] m…" at bounding box center [142, 254] width 62 height 15
select select "79113"
click at [111, 247] on select "Select Stylist [PERSON_NAME] sir Archana.B mam Archana.S mam TS [PERSON_NAME] m…" at bounding box center [142, 254] width 62 height 15
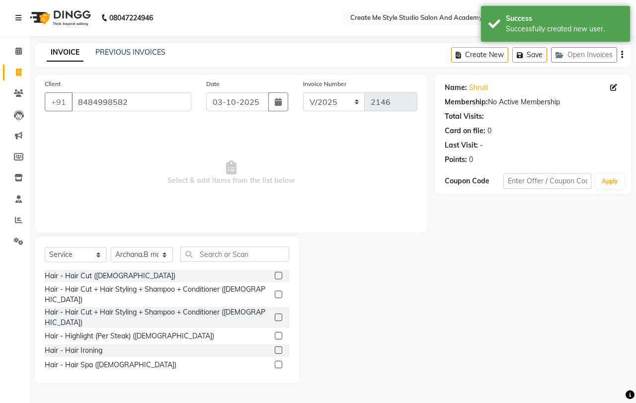
click at [275, 314] on label at bounding box center [278, 317] width 7 height 7
click at [275, 315] on input "checkbox" at bounding box center [278, 318] width 6 height 6
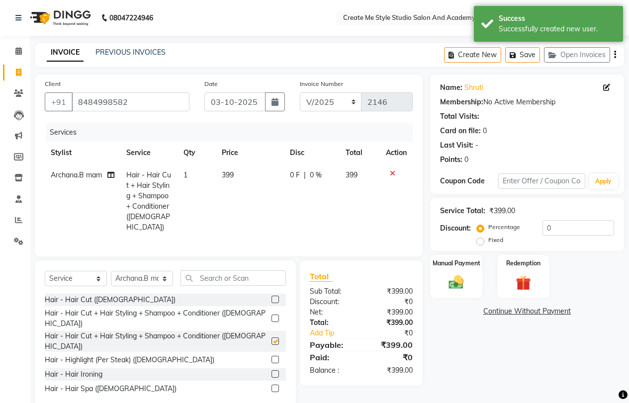
checkbox input "false"
click at [246, 178] on td "399" at bounding box center [250, 201] width 68 height 75
select select "79113"
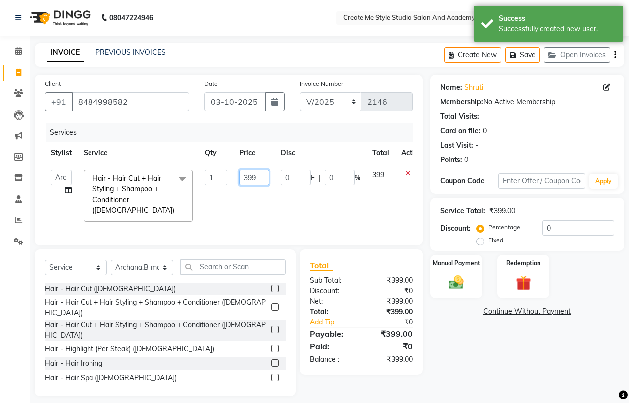
click at [260, 177] on input "399" at bounding box center [254, 177] width 30 height 15
type input "3"
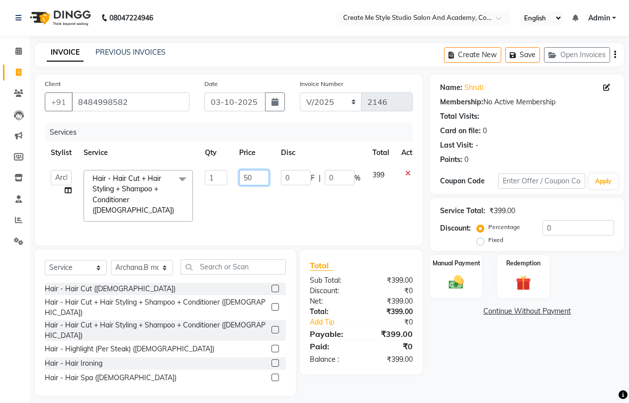
type input "500"
click at [446, 271] on div "Manual Payment" at bounding box center [456, 276] width 54 height 45
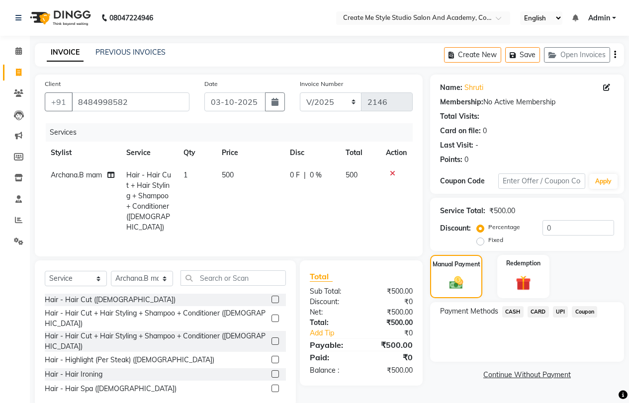
click at [513, 308] on span "CASH" at bounding box center [512, 311] width 21 height 11
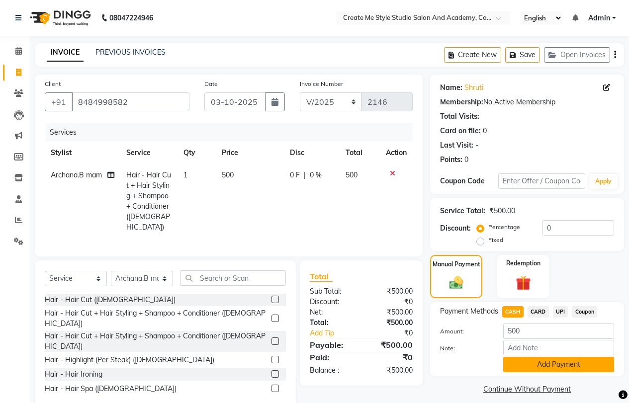
click at [546, 361] on button "Add Payment" at bounding box center [558, 364] width 111 height 15
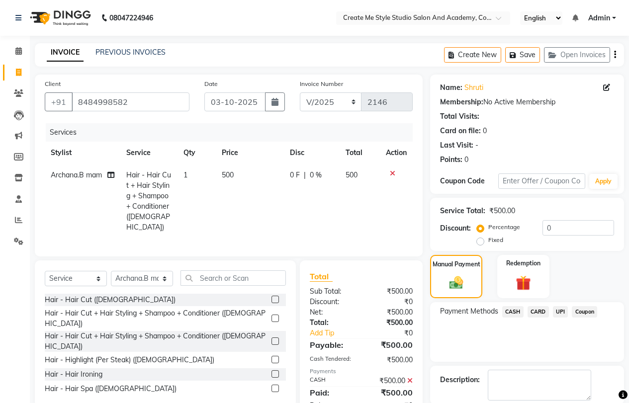
scroll to position [50, 0]
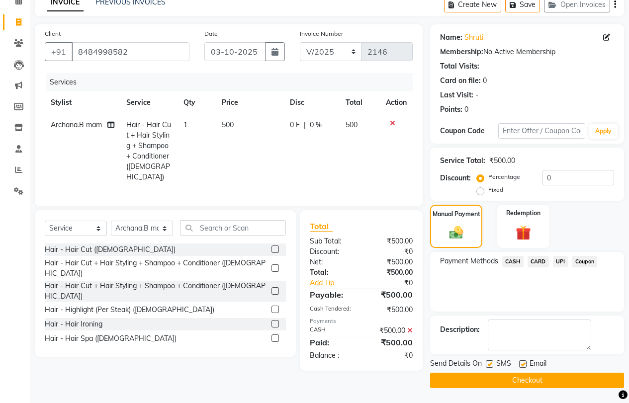
click at [525, 380] on button "Checkout" at bounding box center [527, 380] width 194 height 15
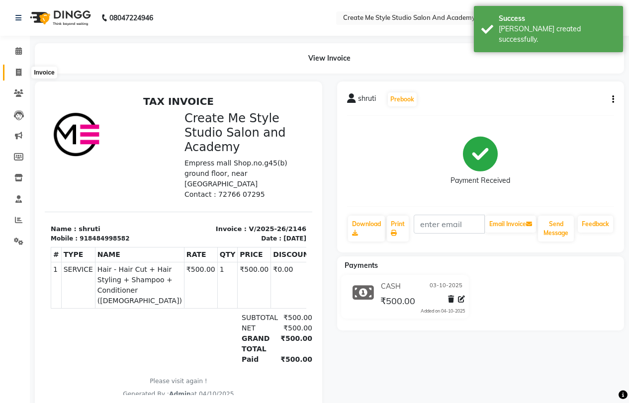
click at [21, 71] on icon at bounding box center [18, 72] width 5 height 7
select select "service"
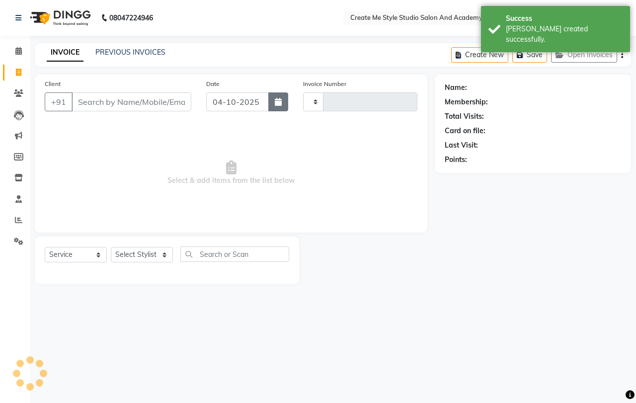
type input "2147"
select select "8253"
click at [280, 99] on icon "button" at bounding box center [278, 102] width 7 height 8
select select "10"
select select "2025"
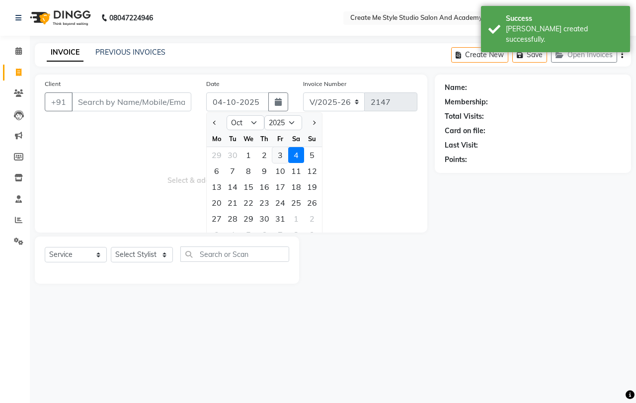
click at [285, 155] on div "3" at bounding box center [280, 155] width 16 height 16
type input "03-10-2025"
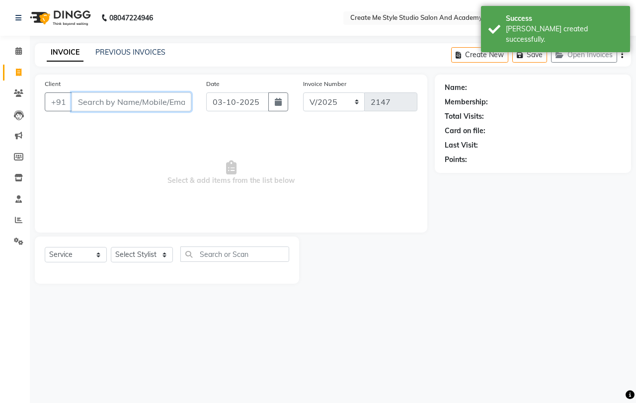
click at [94, 105] on input "Client" at bounding box center [132, 101] width 120 height 19
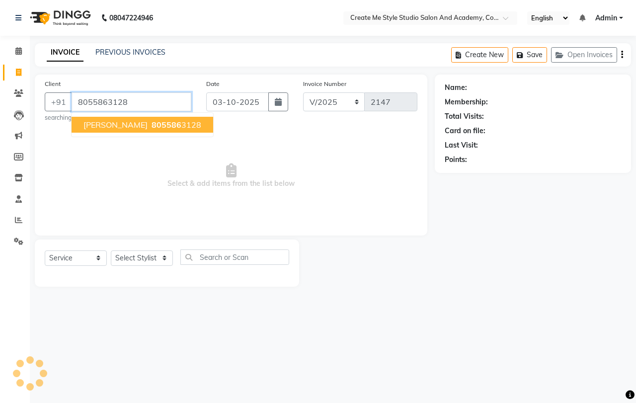
click at [152, 122] on span "805586" at bounding box center [167, 125] width 30 height 10
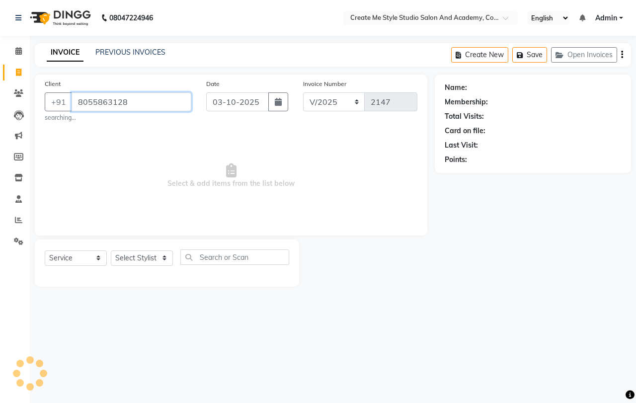
type input "8055863128"
click at [144, 261] on select "Select Stylist [PERSON_NAME] sir Archana.B mam Archana.S mam TS [PERSON_NAME] m…" at bounding box center [142, 257] width 62 height 15
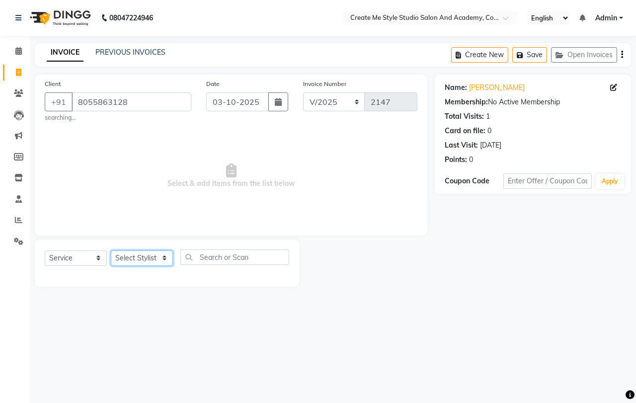
select select "85381"
click at [111, 250] on select "Select Stylist [PERSON_NAME] sir Archana.B mam Archana.S mam TS [PERSON_NAME] m…" at bounding box center [142, 257] width 62 height 15
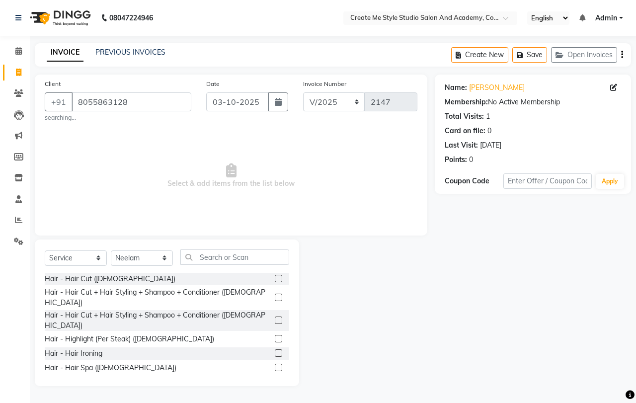
click at [275, 317] on label at bounding box center [278, 320] width 7 height 7
click at [275, 318] on input "checkbox" at bounding box center [278, 321] width 6 height 6
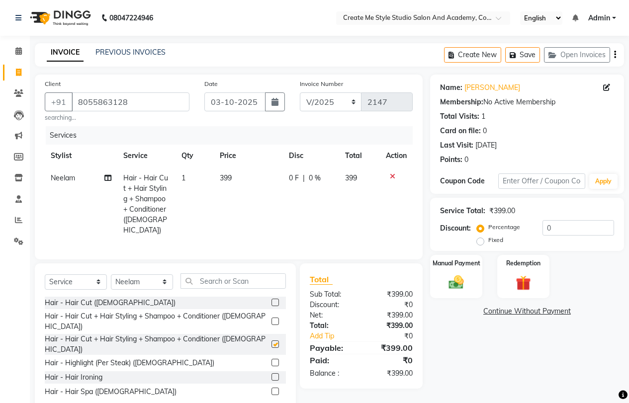
checkbox input "false"
click at [239, 177] on td "399" at bounding box center [248, 204] width 69 height 75
select select "85381"
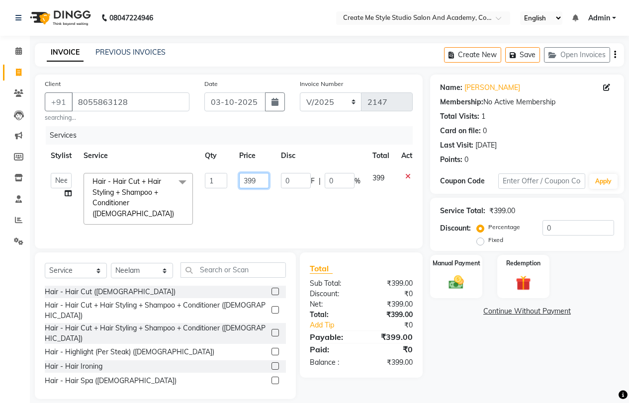
click at [266, 182] on input "399" at bounding box center [254, 180] width 30 height 15
type input "3"
type input "1600"
click at [462, 279] on img at bounding box center [455, 282] width 25 height 18
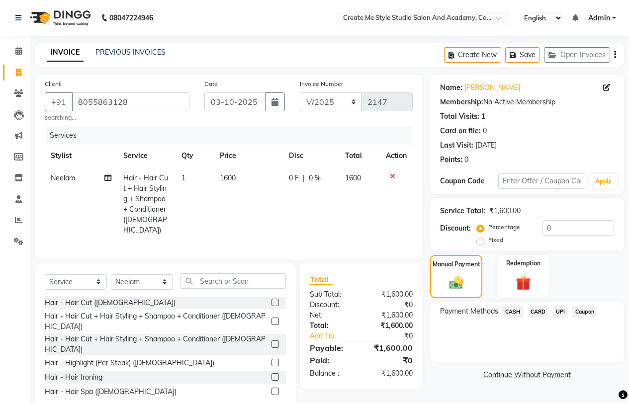
click at [515, 308] on span "CASH" at bounding box center [512, 311] width 21 height 11
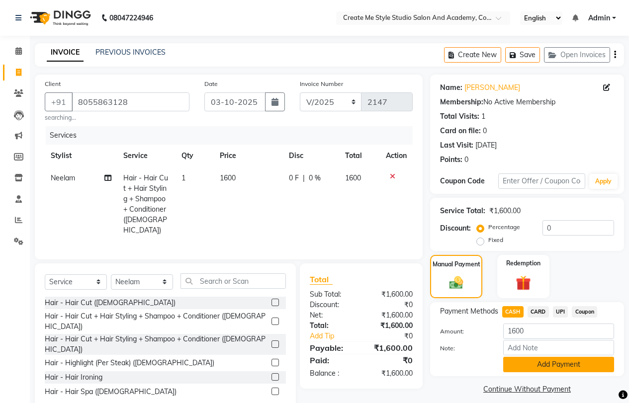
click at [537, 365] on button "Add Payment" at bounding box center [558, 364] width 111 height 15
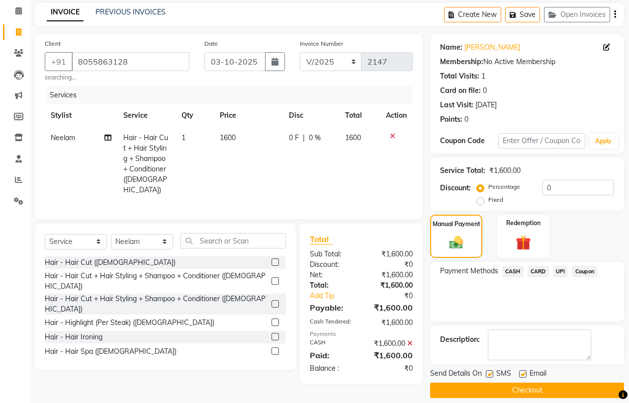
scroll to position [50, 0]
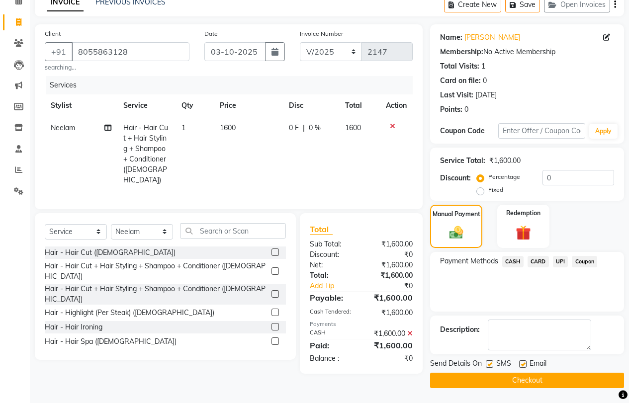
click at [521, 378] on button "Checkout" at bounding box center [527, 380] width 194 height 15
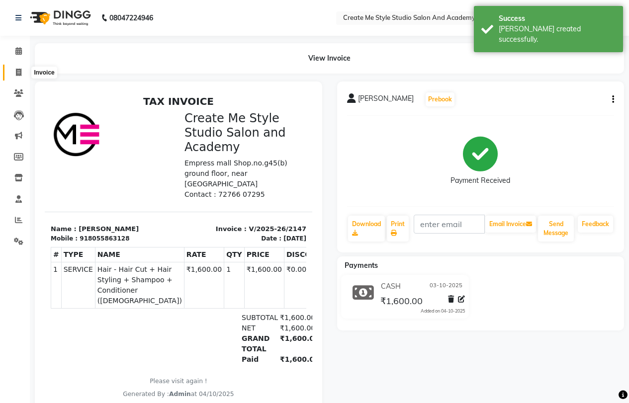
click at [19, 72] on icon at bounding box center [18, 72] width 5 height 7
select select "service"
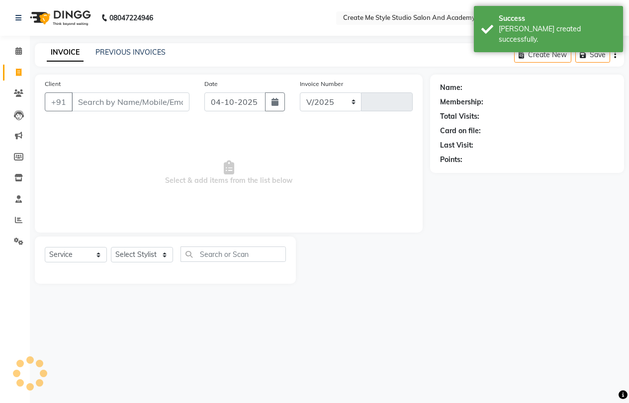
select select "8253"
type input "2148"
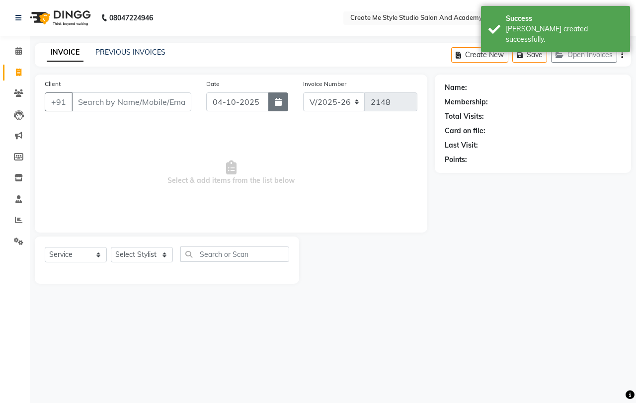
drag, startPoint x: 273, startPoint y: 99, endPoint x: 272, endPoint y: 110, distance: 10.4
click at [273, 100] on button "button" at bounding box center [278, 101] width 20 height 19
select select "10"
select select "2025"
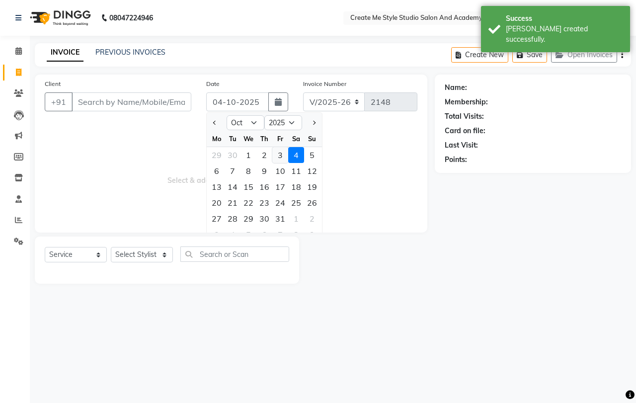
click at [277, 154] on div "3" at bounding box center [280, 155] width 16 height 16
type input "03-10-2025"
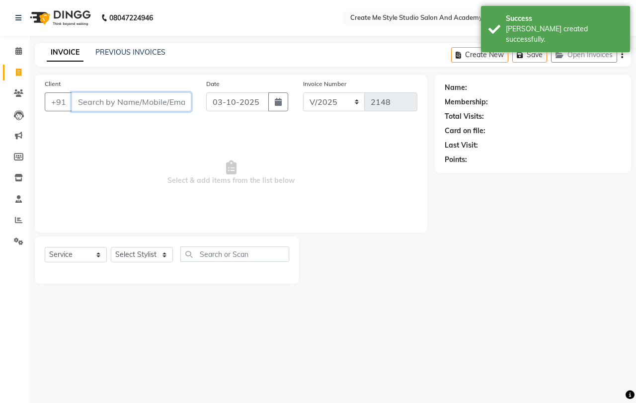
click at [127, 101] on input "Client" at bounding box center [132, 101] width 120 height 19
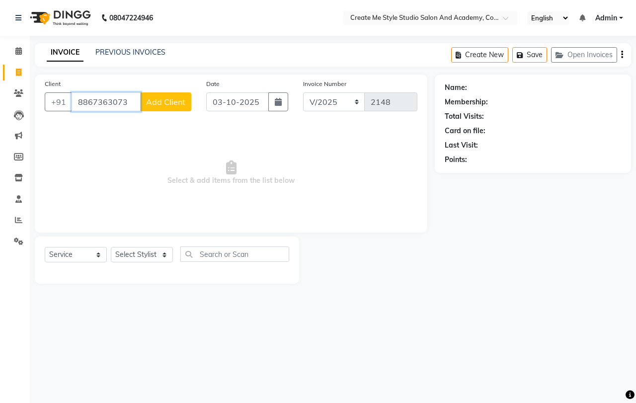
type input "8867363073"
click at [164, 102] on span "Add Client" at bounding box center [165, 102] width 39 height 10
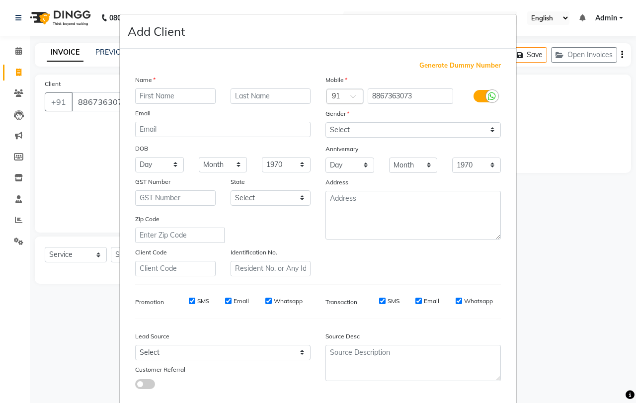
click at [164, 95] on input "text" at bounding box center [175, 95] width 80 height 15
type input "aishwarya"
click at [362, 129] on select "Select [DEMOGRAPHIC_DATA] [DEMOGRAPHIC_DATA] Other Prefer Not To Say" at bounding box center [412, 129] width 175 height 15
select select "[DEMOGRAPHIC_DATA]"
click at [325, 122] on select "Select [DEMOGRAPHIC_DATA] [DEMOGRAPHIC_DATA] Other Prefer Not To Say" at bounding box center [412, 129] width 175 height 15
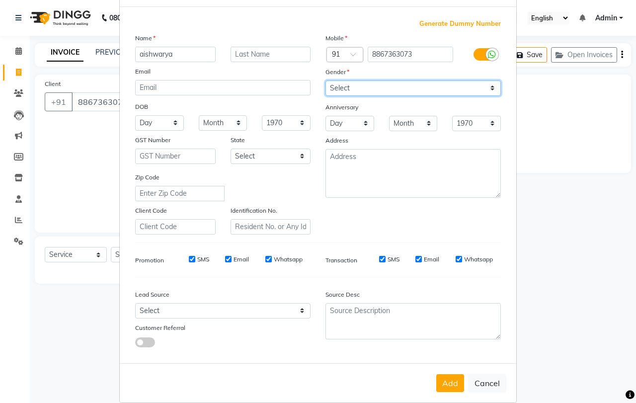
scroll to position [56, 0]
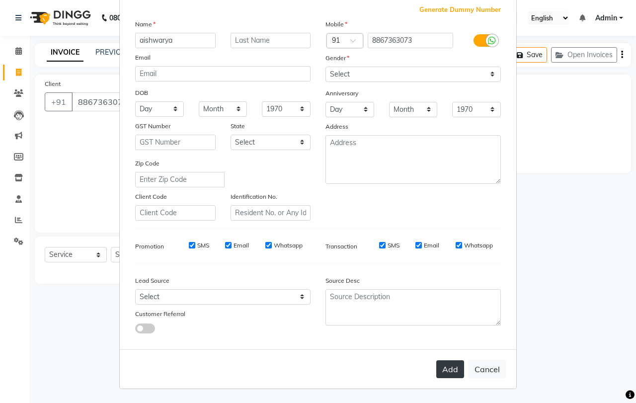
click at [442, 367] on button "Add" at bounding box center [450, 369] width 28 height 18
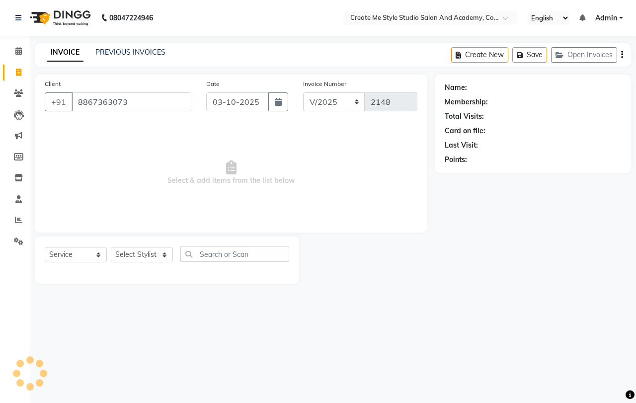
select select
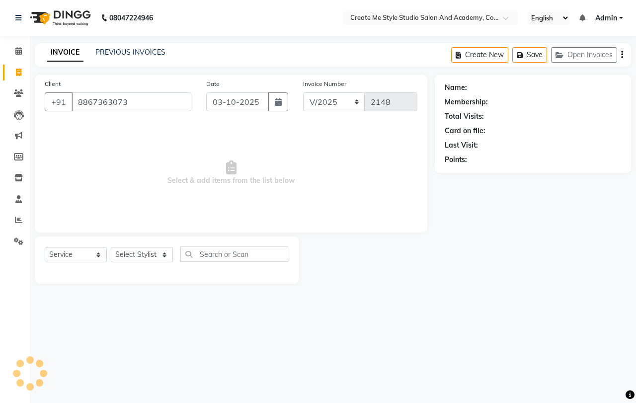
select select
checkbox input "false"
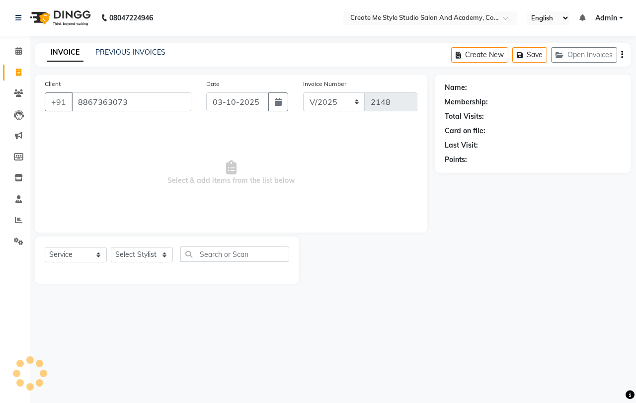
checkbox input "false"
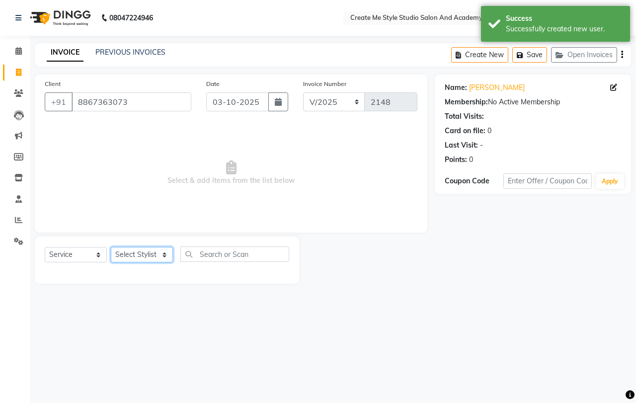
click at [147, 258] on select "Select Stylist [PERSON_NAME] sir Archana.B mam Archana.S mam TS [PERSON_NAME] m…" at bounding box center [142, 254] width 62 height 15
select select "79118"
click at [111, 247] on select "Select Stylist [PERSON_NAME] sir Archana.B mam Archana.S mam TS [PERSON_NAME] m…" at bounding box center [142, 254] width 62 height 15
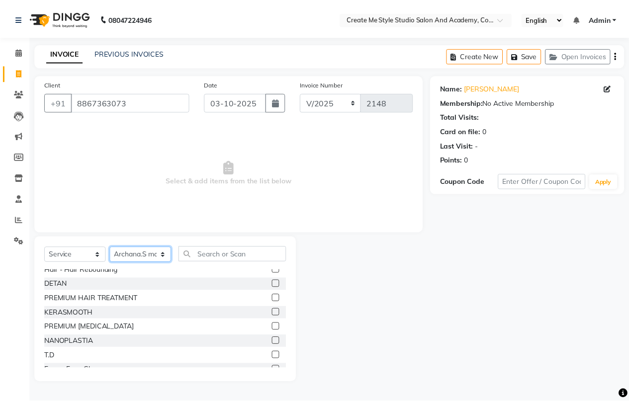
scroll to position [199, 0]
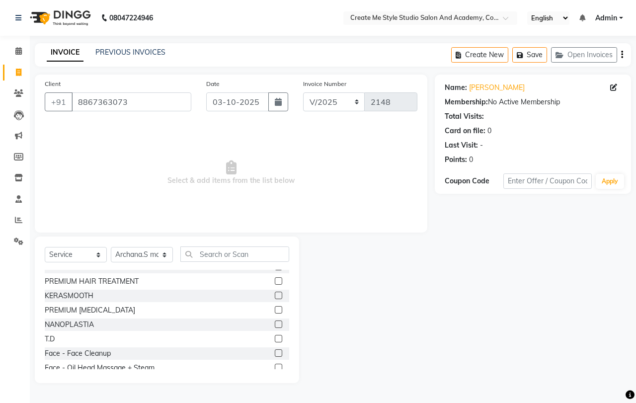
click at [275, 320] on label at bounding box center [278, 323] width 7 height 7
click at [275, 321] on input "checkbox" at bounding box center [278, 324] width 6 height 6
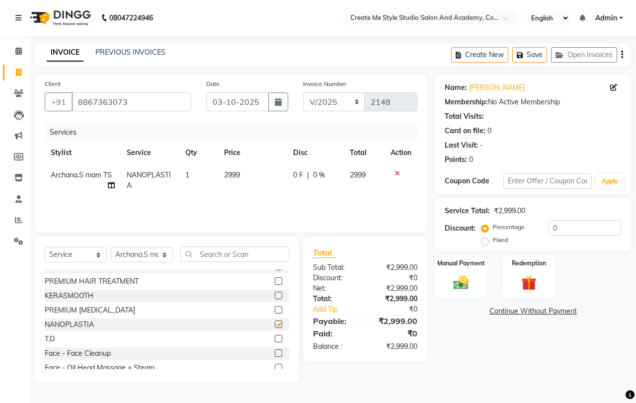
checkbox input "false"
click at [257, 174] on td "2999" at bounding box center [252, 180] width 69 height 33
select select "79118"
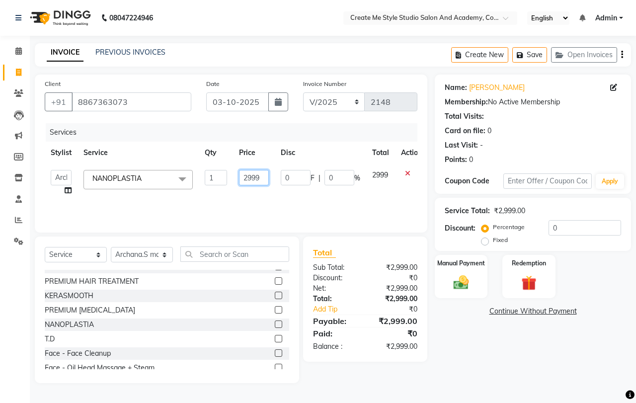
click at [266, 177] on input "2999" at bounding box center [254, 177] width 30 height 15
type input "2"
type input "3000"
click at [457, 267] on label "Manual Payment" at bounding box center [461, 262] width 50 height 9
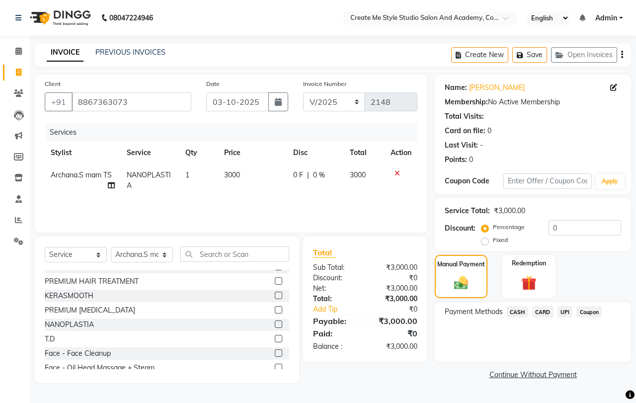
drag, startPoint x: 566, startPoint y: 311, endPoint x: 566, endPoint y: 319, distance: 9.0
click at [566, 311] on span "UPI" at bounding box center [564, 311] width 15 height 11
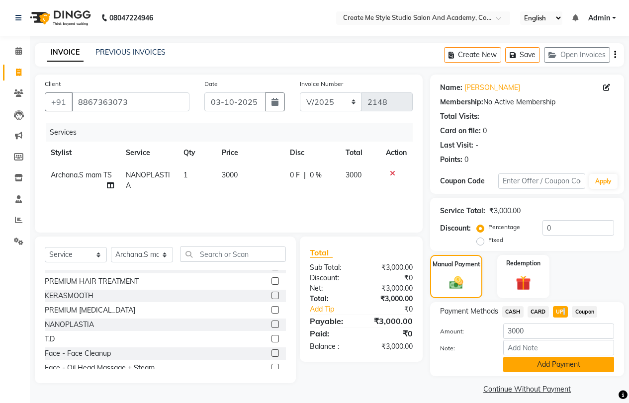
click at [549, 362] on button "Add Payment" at bounding box center [558, 364] width 111 height 15
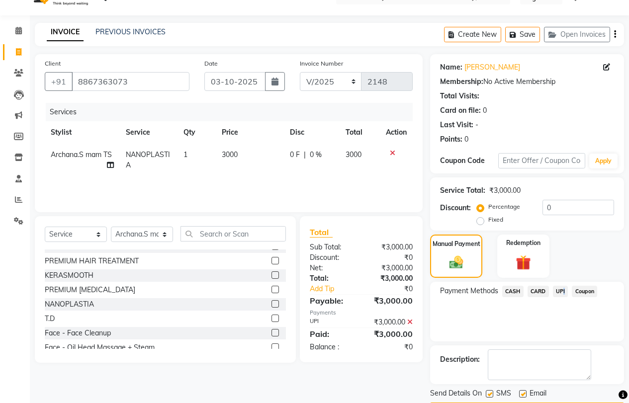
scroll to position [50, 0]
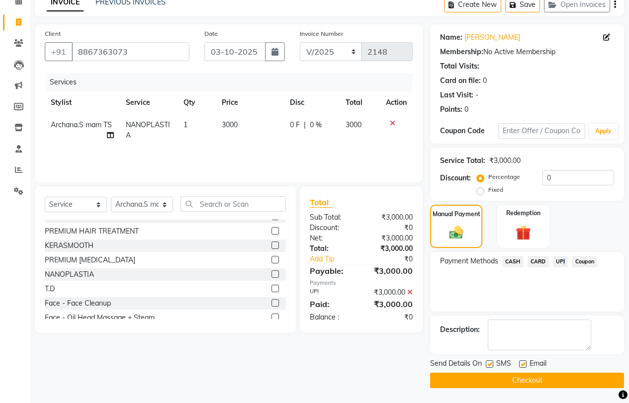
click at [531, 379] on button "Checkout" at bounding box center [527, 380] width 194 height 15
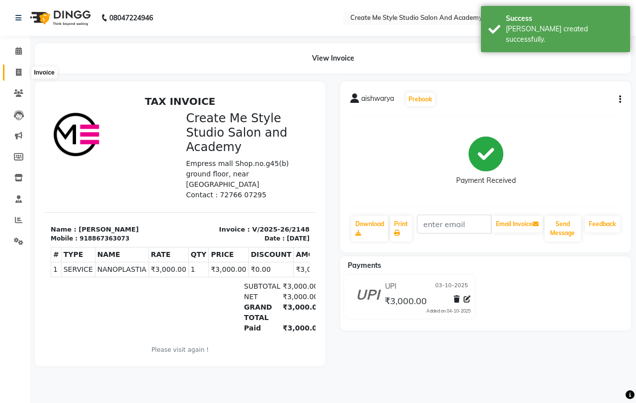
click at [19, 74] on icon at bounding box center [18, 72] width 5 height 7
select select "service"
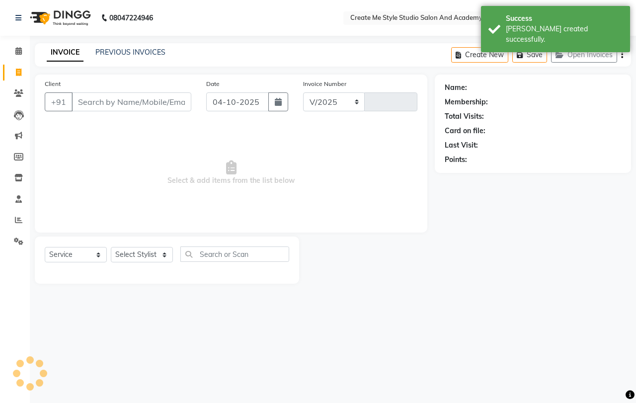
select select "8253"
type input "2149"
click at [133, 107] on input "Client" at bounding box center [132, 101] width 120 height 19
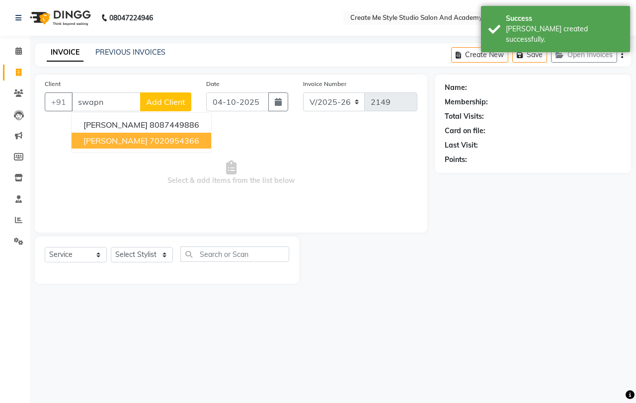
click at [150, 144] on ngb-highlight "7020954366" at bounding box center [175, 141] width 50 height 10
type input "7020954366"
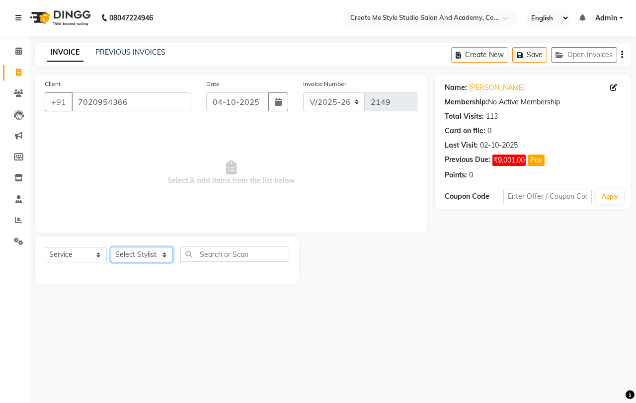
click at [164, 253] on select "Select Stylist [PERSON_NAME] sir Archana.B mam Archana.S mam TS [PERSON_NAME] m…" at bounding box center [142, 254] width 62 height 15
select select "85381"
click at [111, 247] on select "Select Stylist [PERSON_NAME] sir Archana.B mam Archana.S mam TS [PERSON_NAME] m…" at bounding box center [142, 254] width 62 height 15
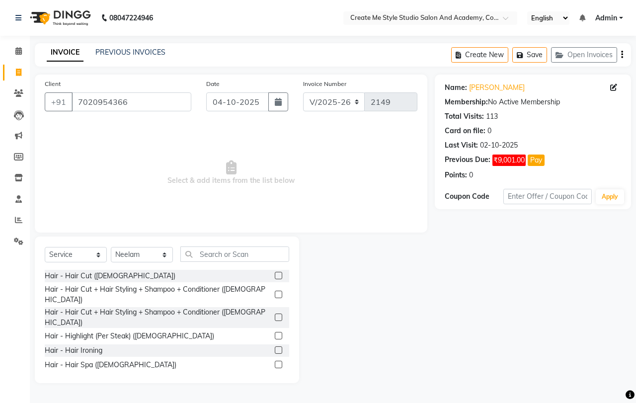
click at [275, 314] on label at bounding box center [278, 317] width 7 height 7
click at [275, 315] on input "checkbox" at bounding box center [278, 318] width 6 height 6
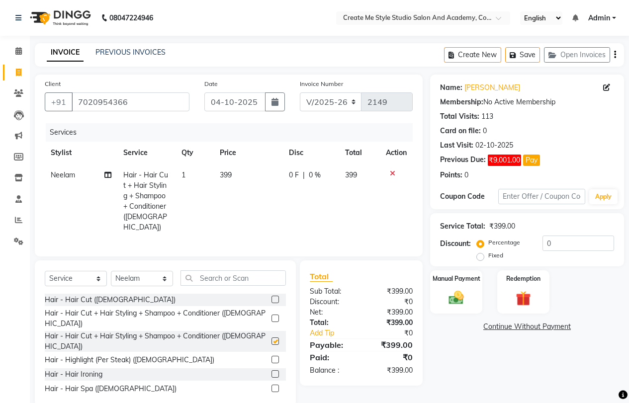
checkbox input "false"
click at [234, 176] on td "399" at bounding box center [248, 201] width 69 height 75
select select "85381"
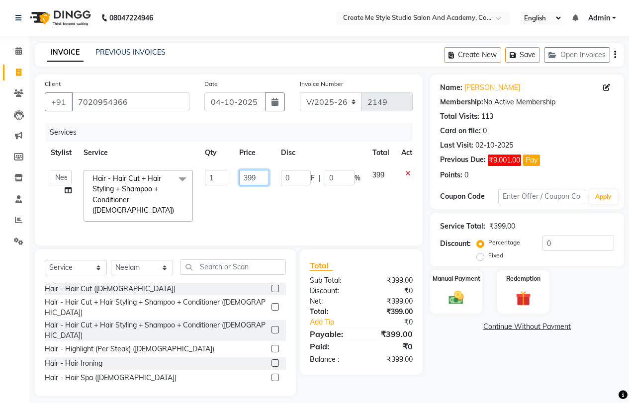
click at [264, 177] on input "399" at bounding box center [254, 177] width 30 height 15
type input "3"
type input "200"
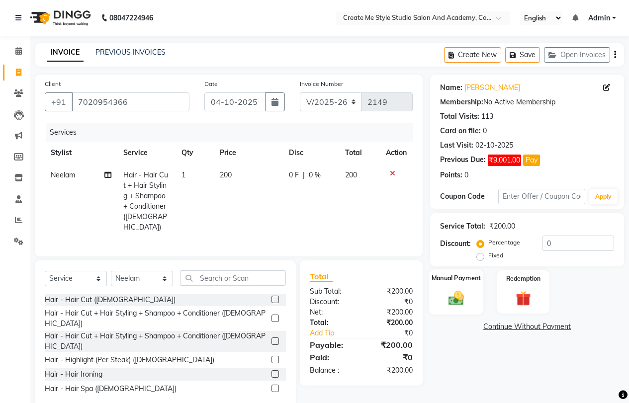
click at [457, 288] on div "Manual Payment" at bounding box center [456, 291] width 54 height 45
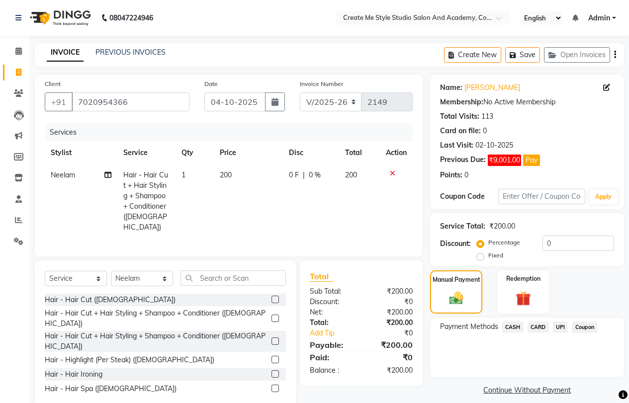
click at [513, 325] on span "CASH" at bounding box center [512, 326] width 21 height 11
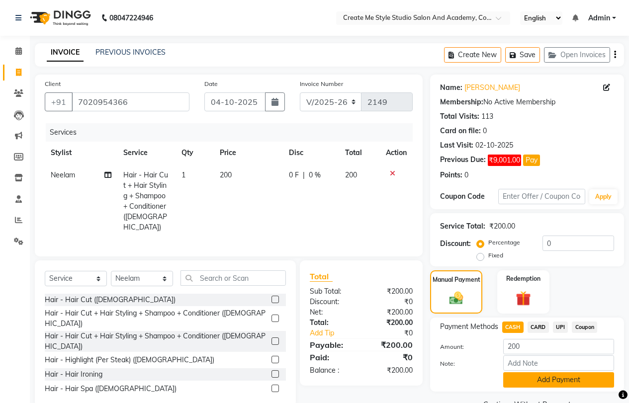
click at [527, 378] on button "Add Payment" at bounding box center [558, 379] width 111 height 15
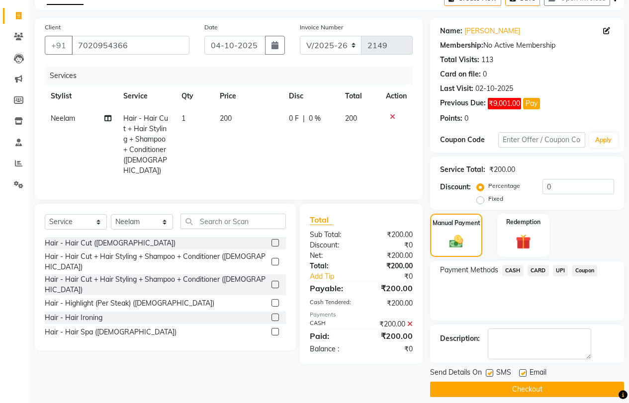
scroll to position [66, 0]
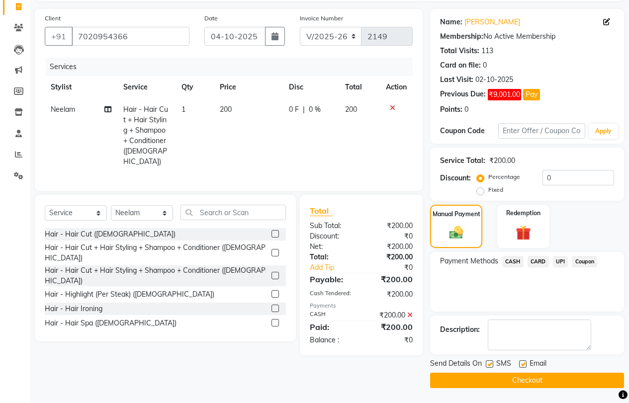
click at [524, 363] on label at bounding box center [522, 363] width 7 height 7
click at [524, 363] on input "checkbox" at bounding box center [522, 364] width 6 height 6
checkbox input "false"
click at [490, 363] on label at bounding box center [488, 363] width 7 height 7
click at [490, 363] on input "checkbox" at bounding box center [488, 364] width 6 height 6
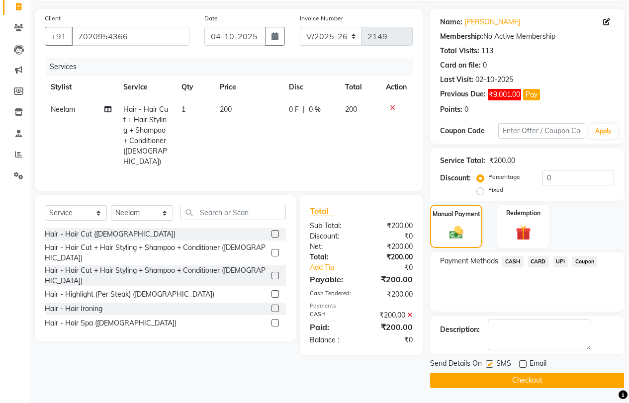
checkbox input "false"
click at [483, 383] on button "Checkout" at bounding box center [527, 380] width 194 height 15
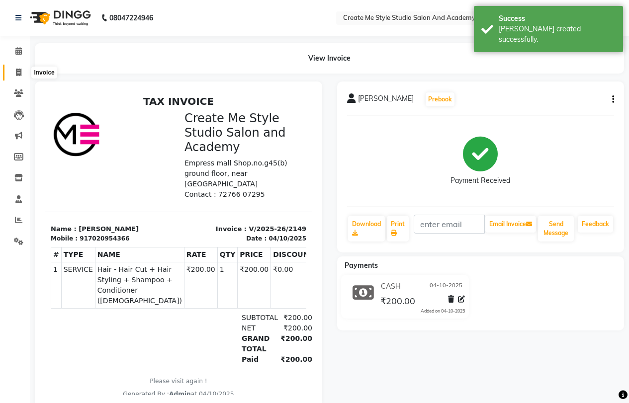
click at [17, 73] on icon at bounding box center [18, 72] width 5 height 7
select select "service"
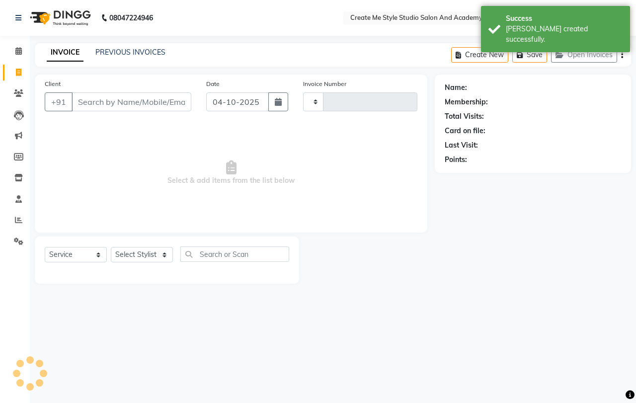
type input "2150"
select select "8253"
